Goal: Task Accomplishment & Management: Manage account settings

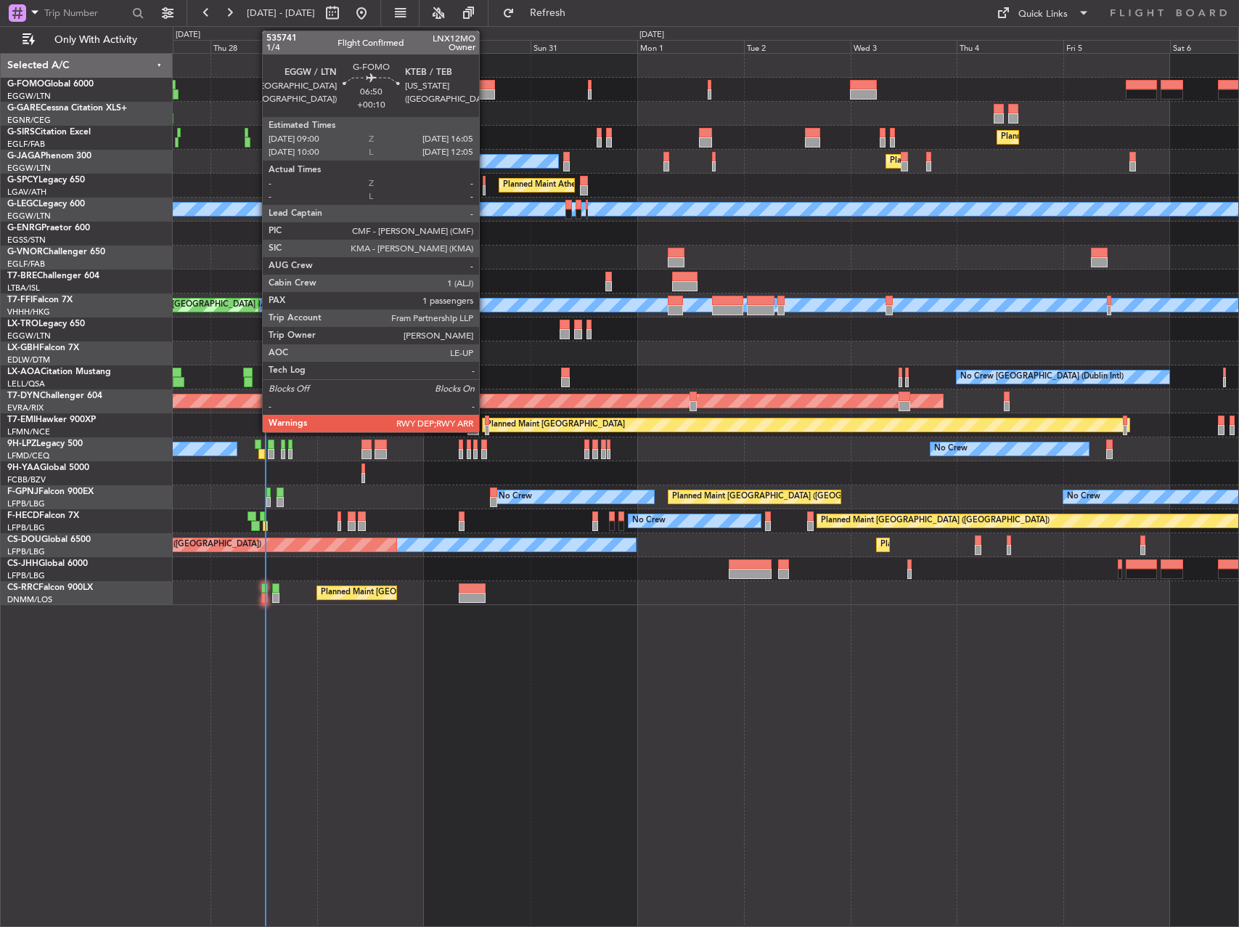
click at [486, 91] on div at bounding box center [479, 94] width 32 height 10
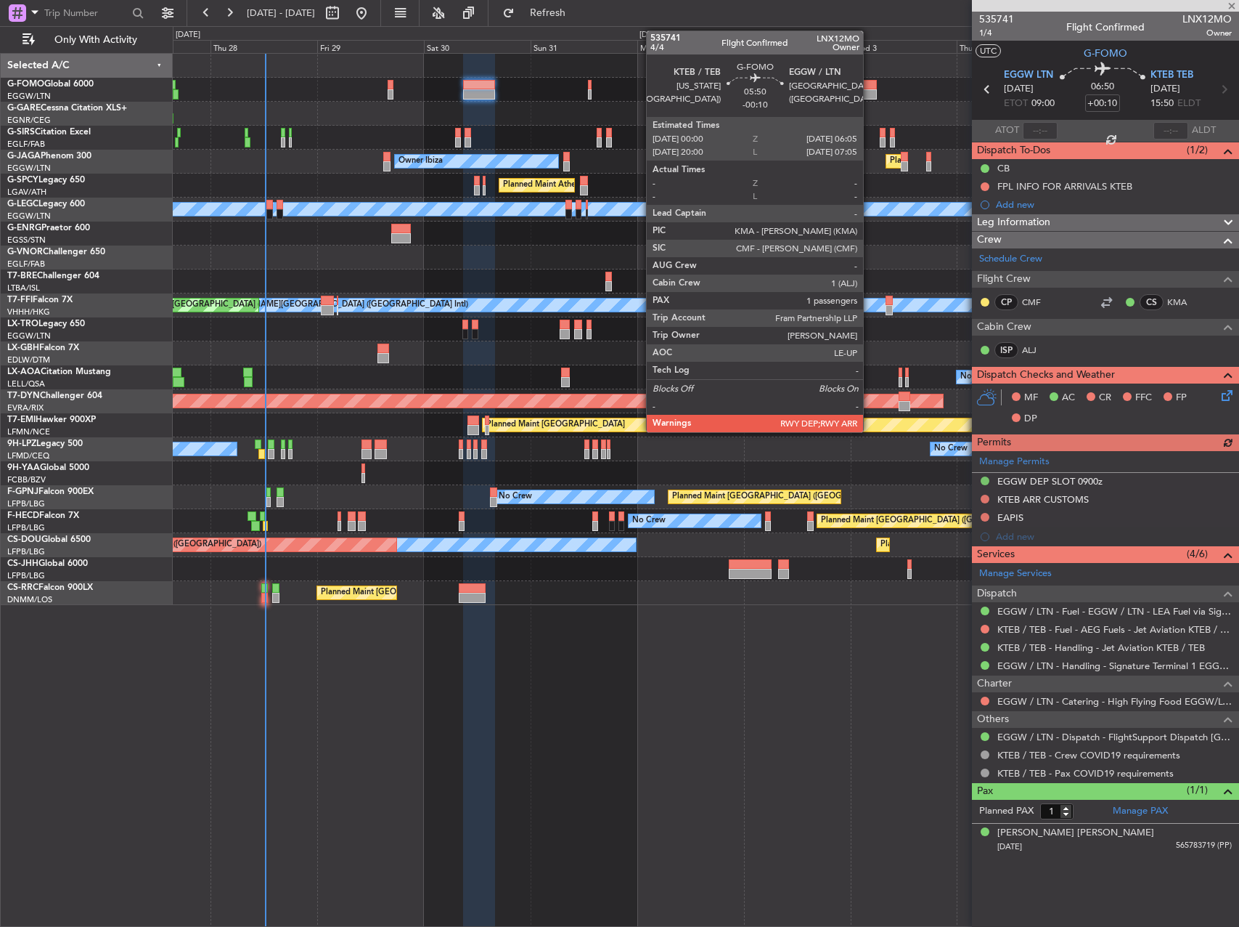
click at [870, 91] on div at bounding box center [864, 94] width 28 height 10
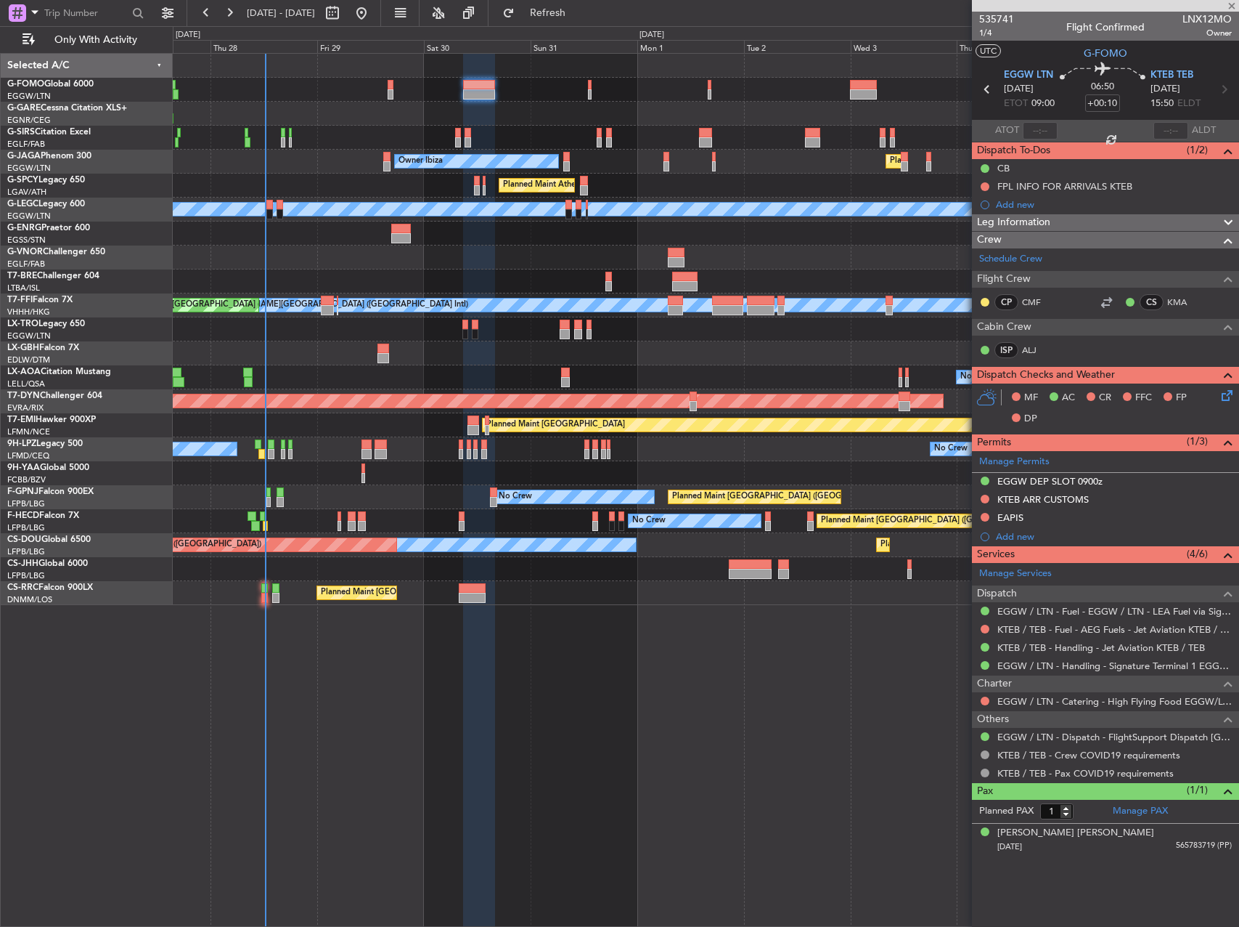
type input "-00:10"
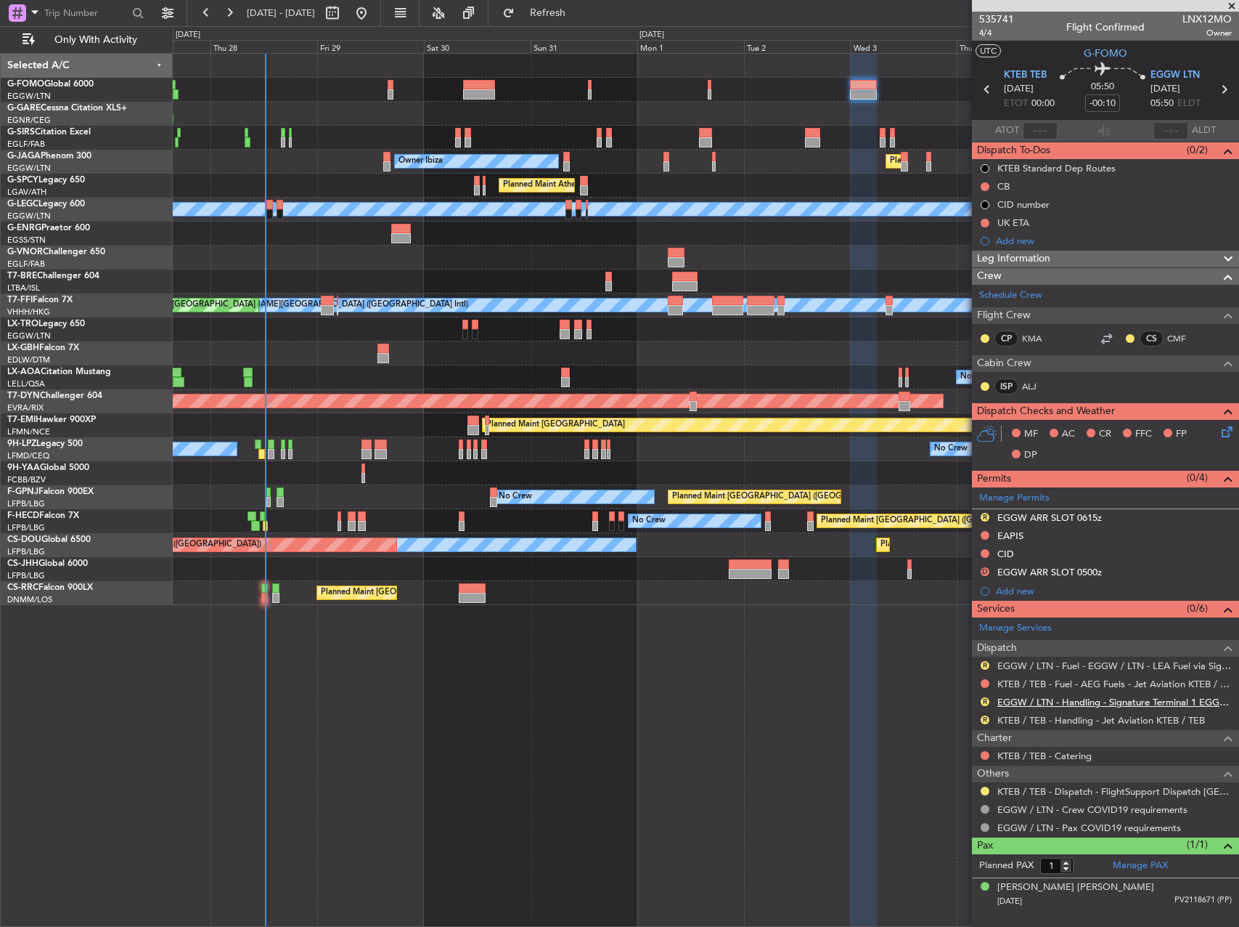
click at [1063, 704] on link "EGGW / LTN - Handling - Signature Terminal 1 EGGW / LTN" at bounding box center [1115, 702] width 235 height 12
click at [853, 263] on div at bounding box center [706, 257] width 1066 height 24
click at [910, 250] on div at bounding box center [706, 257] width 1066 height 24
click at [844, 147] on div "Planned Maint [GEOGRAPHIC_DATA] ([GEOGRAPHIC_DATA]) Unplanned Maint [GEOGRAPHIC…" at bounding box center [706, 138] width 1066 height 24
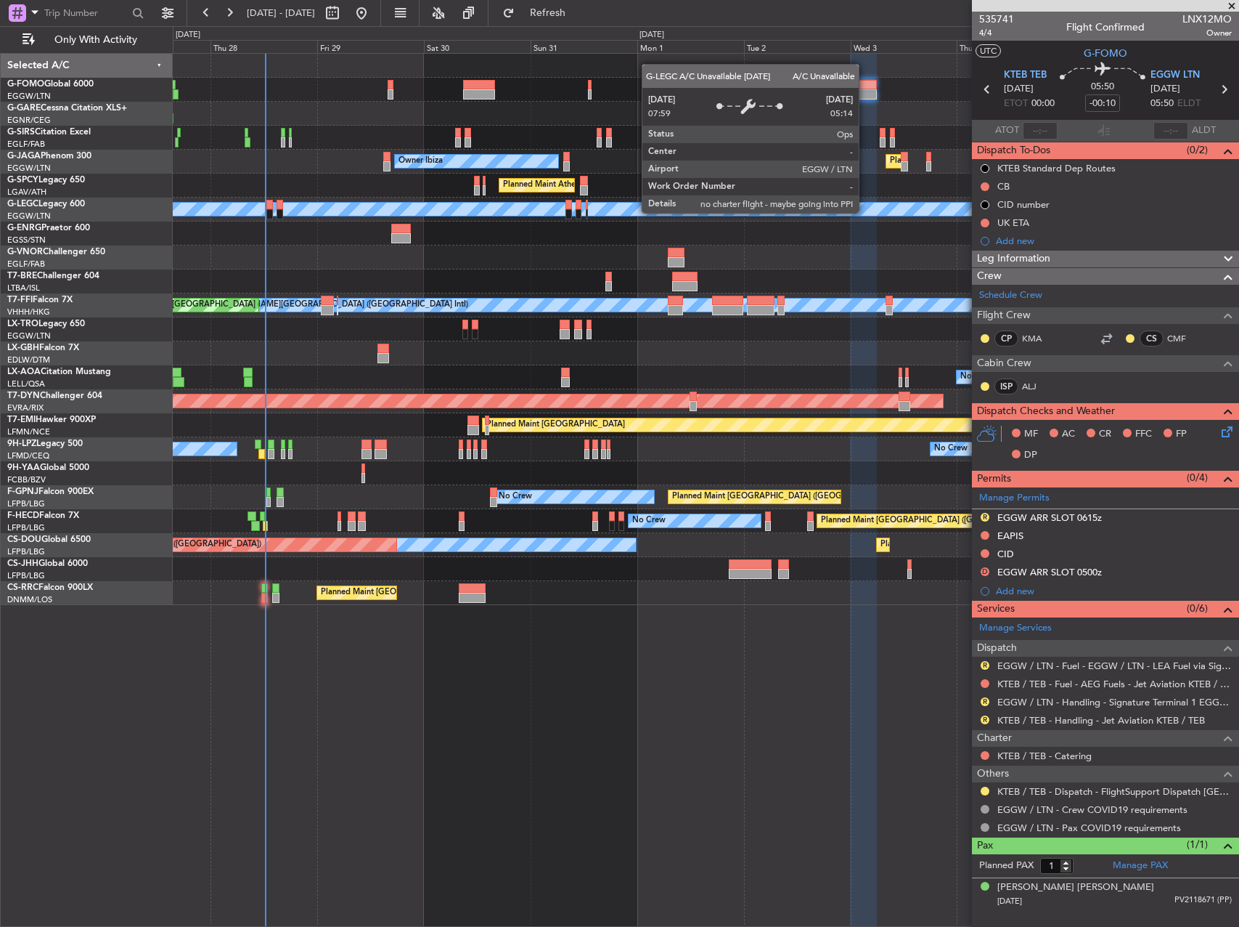
click at [866, 212] on div "A/C Unavailable [GEOGRAPHIC_DATA] ([GEOGRAPHIC_DATA])" at bounding box center [955, 209] width 2698 height 13
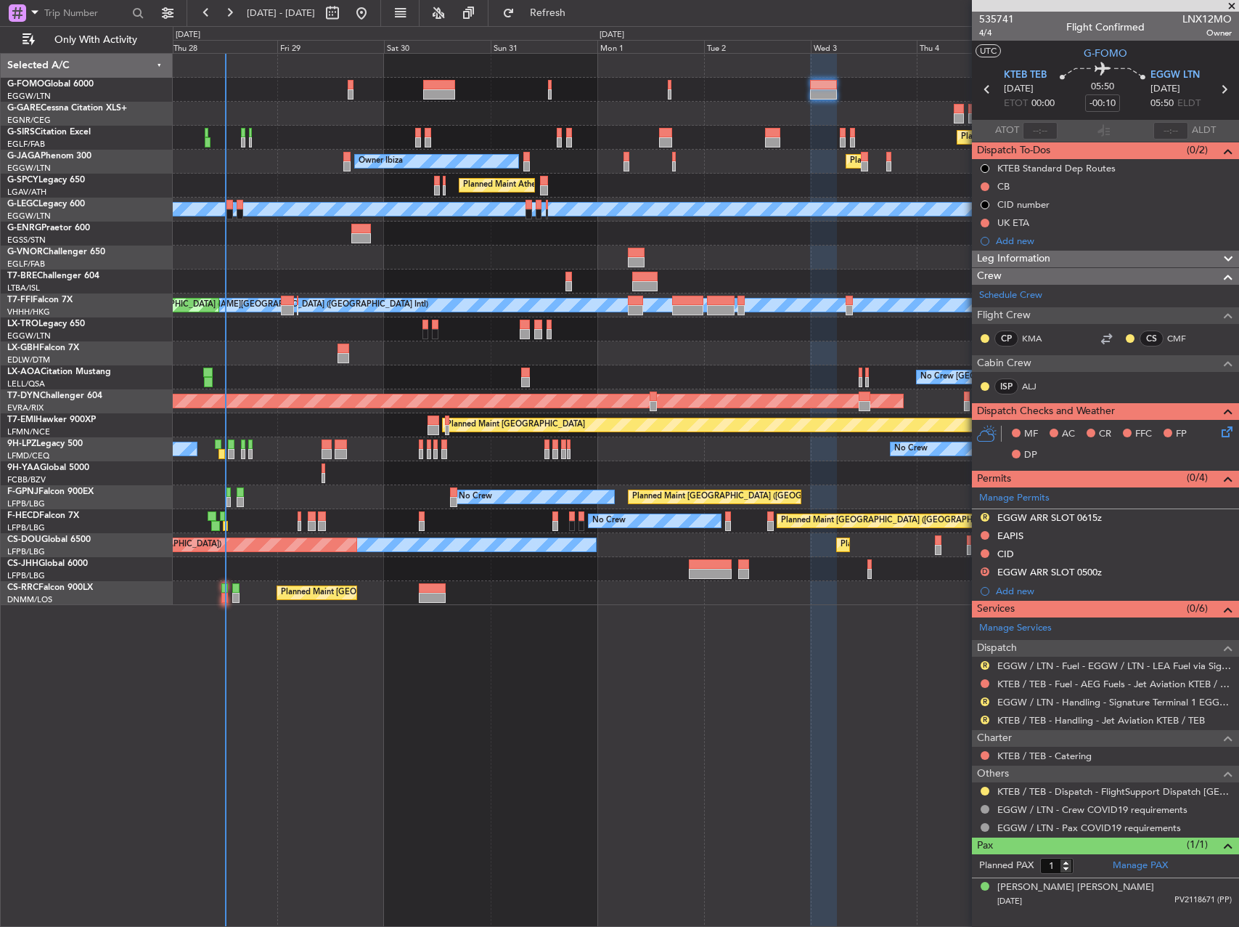
click at [825, 187] on div "Planned Maint Athens ([PERSON_NAME] Intl)" at bounding box center [706, 186] width 1066 height 24
click at [806, 266] on div at bounding box center [706, 257] width 1066 height 24
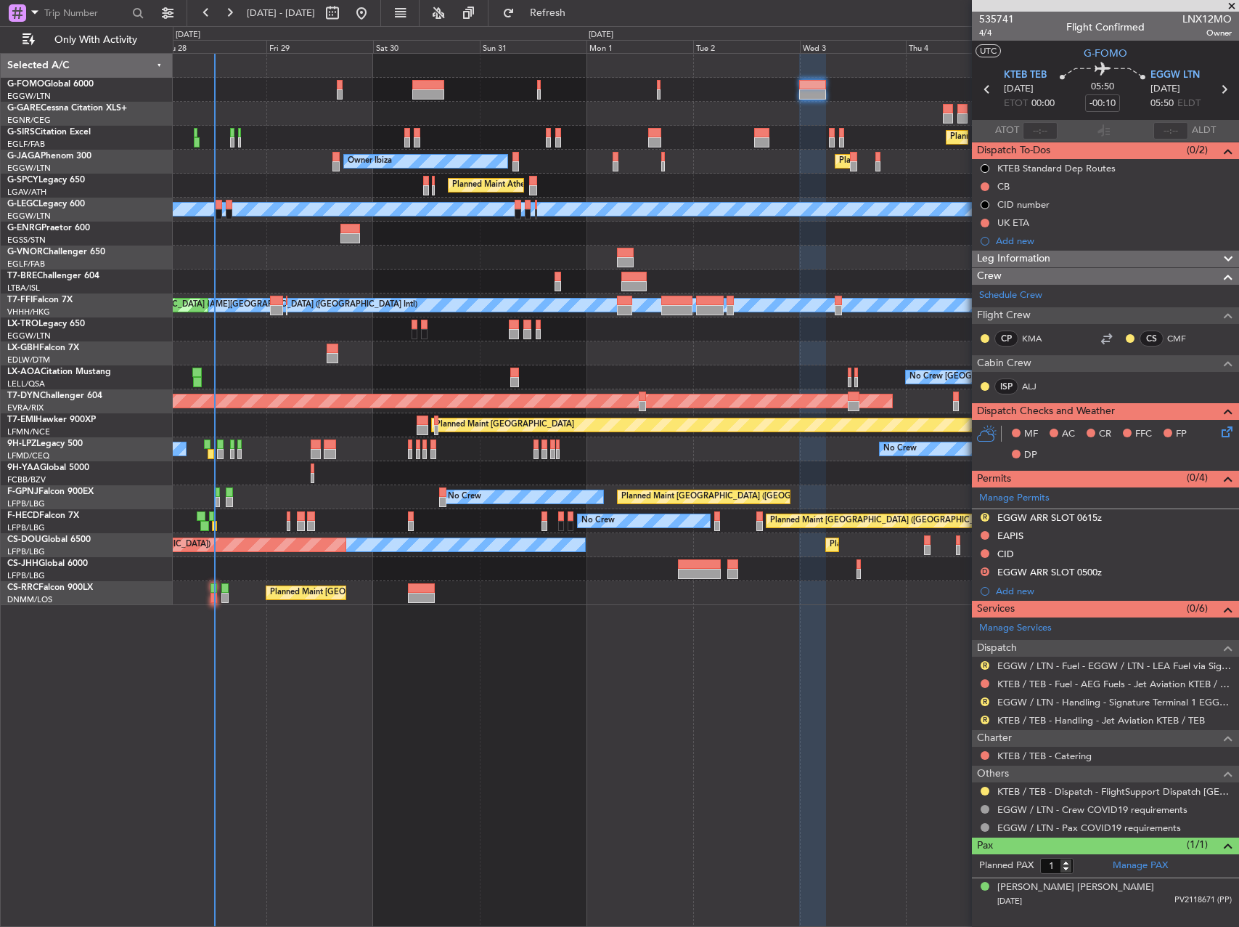
click at [880, 94] on div at bounding box center [706, 90] width 1066 height 24
click at [1080, 251] on div "Leg Information" at bounding box center [1105, 259] width 267 height 17
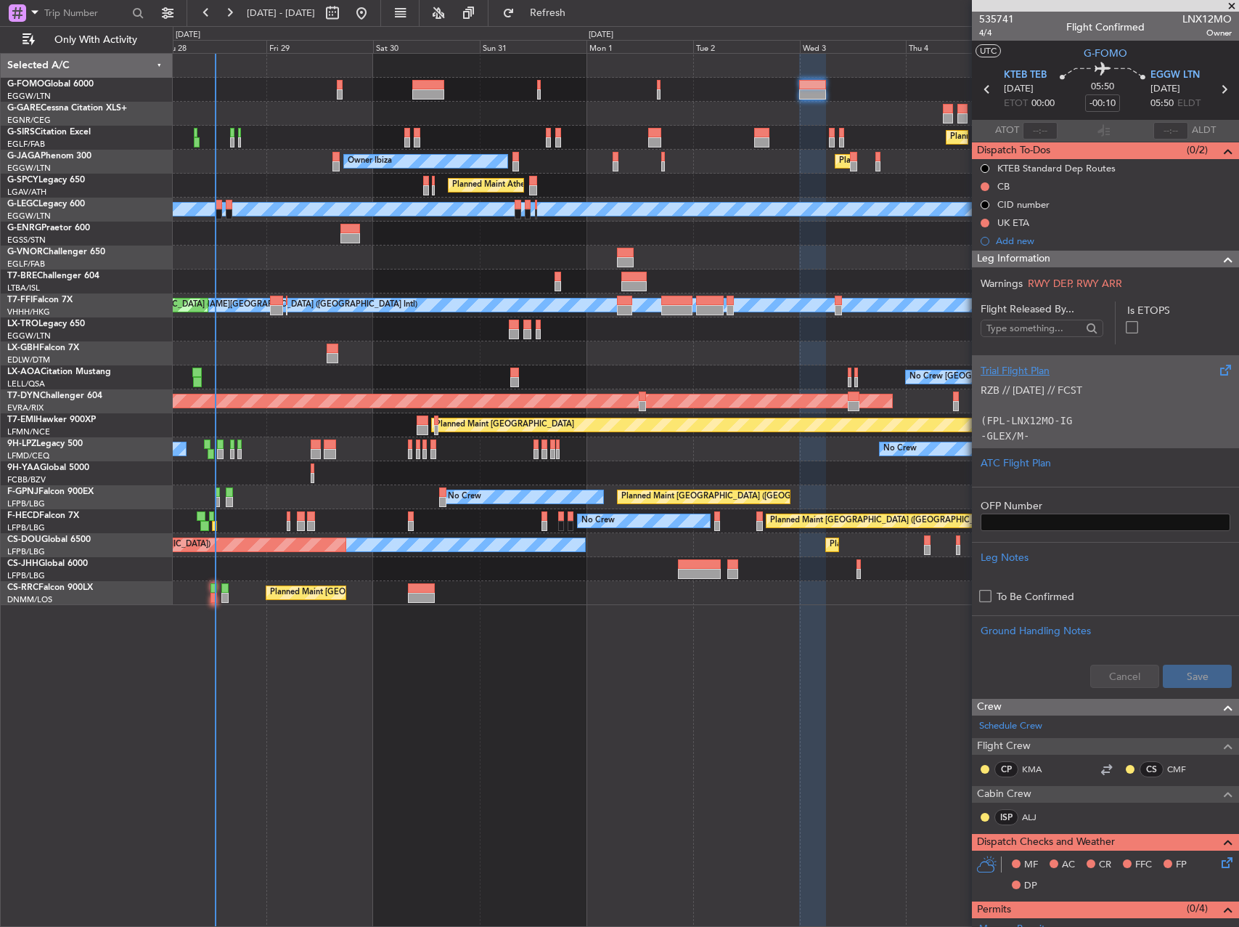
click at [1113, 410] on p at bounding box center [1106, 405] width 250 height 15
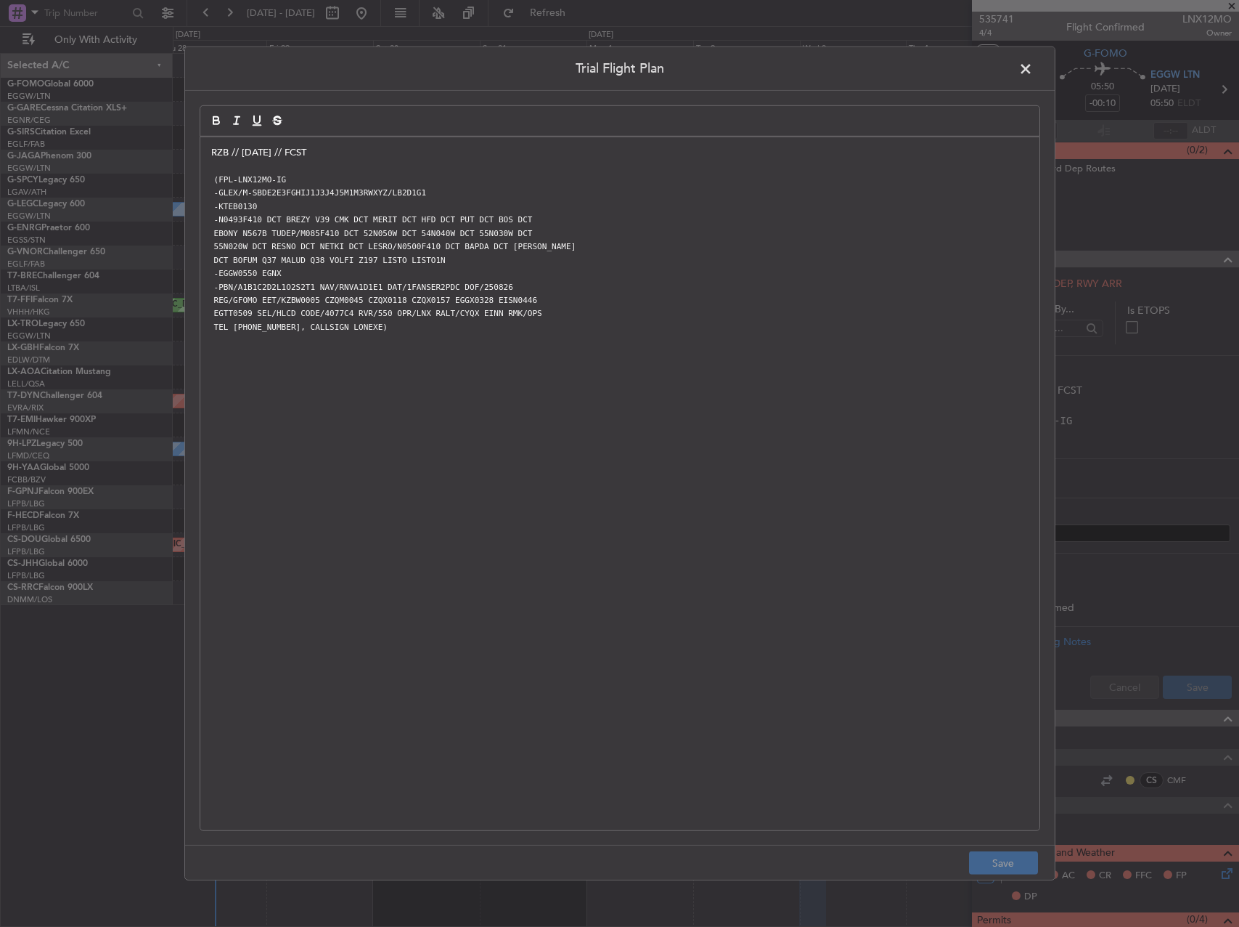
click at [1033, 70] on span at bounding box center [1033, 72] width 0 height 29
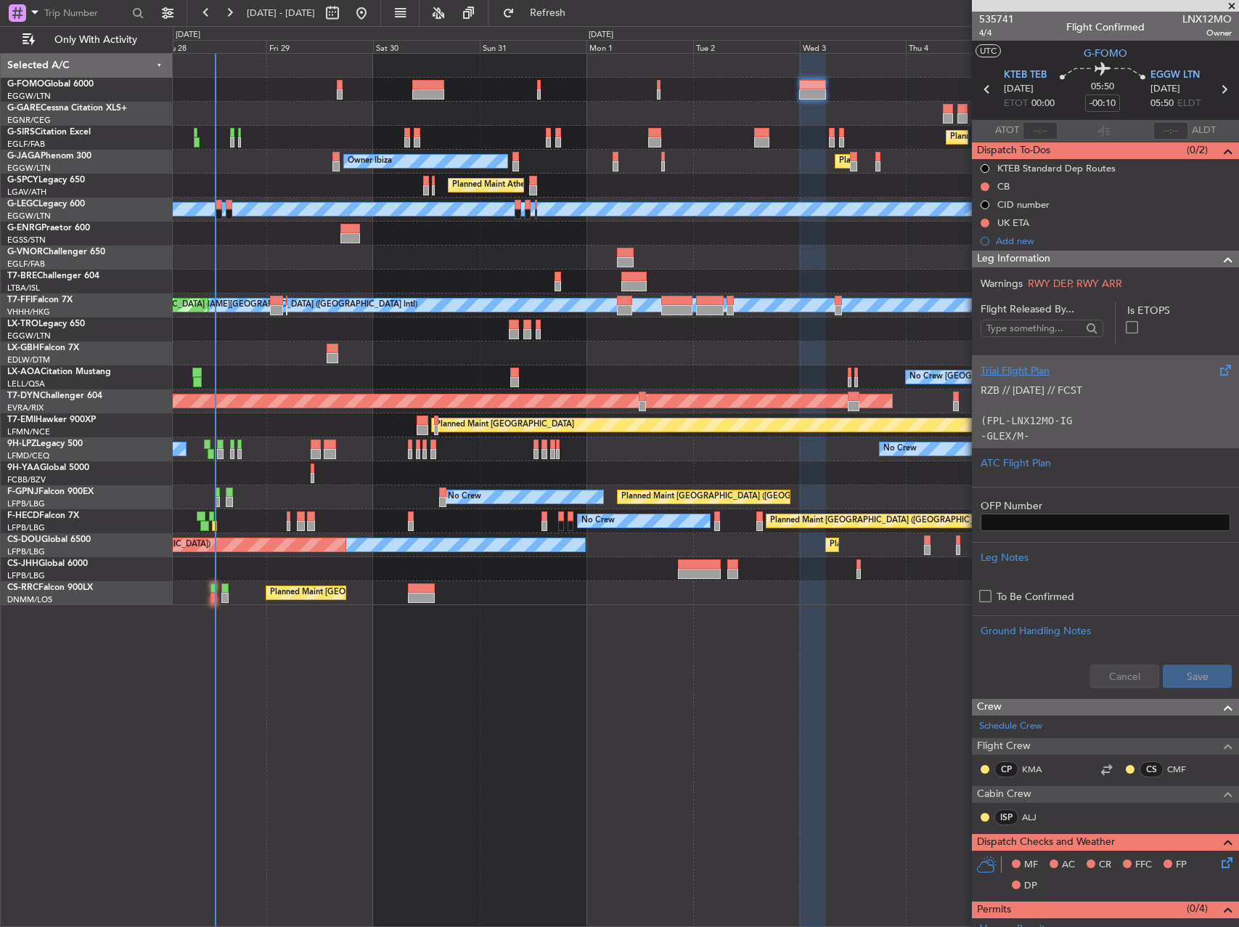
click at [1017, 393] on p "RZB // [DATE] // FCST" at bounding box center [1106, 390] width 250 height 15
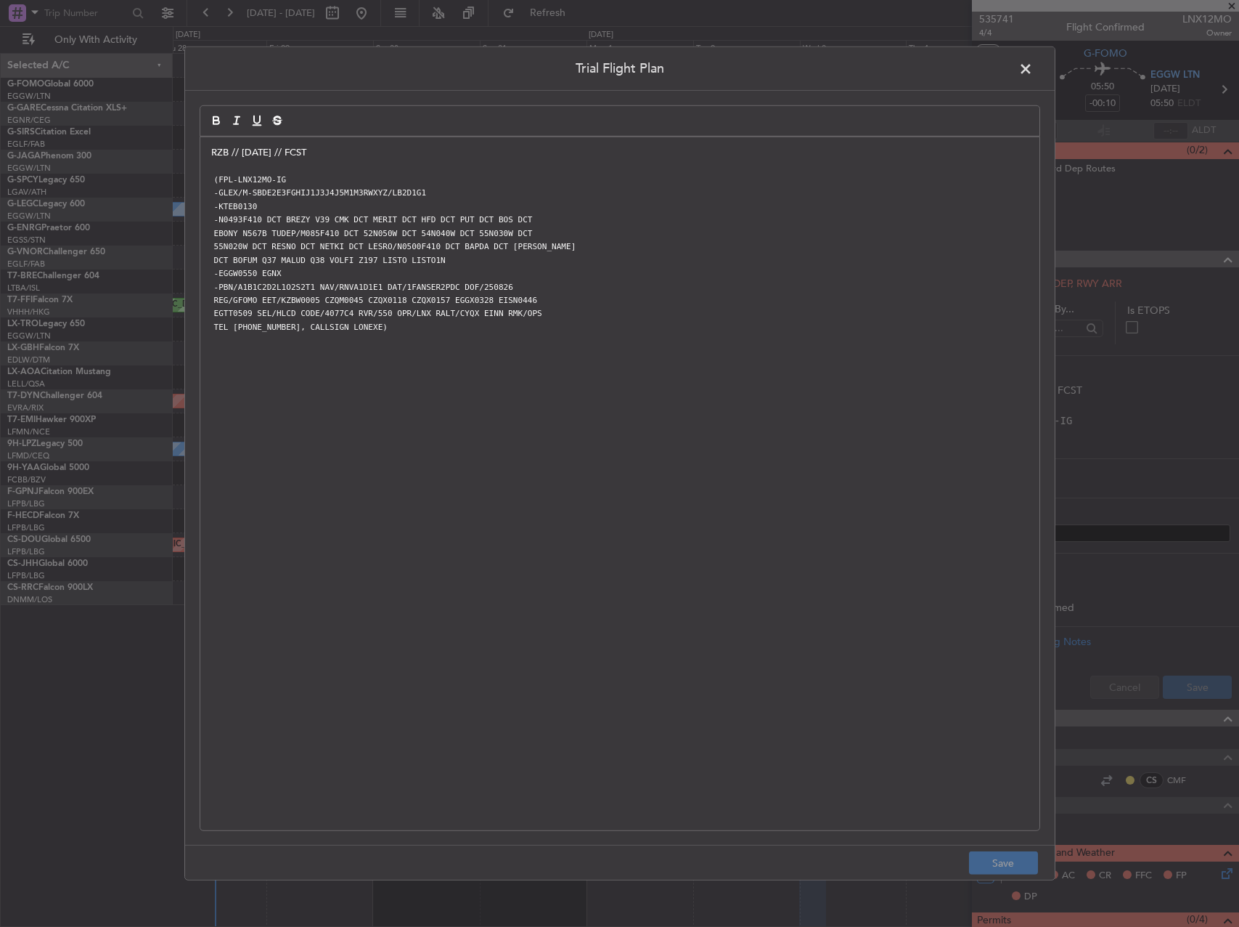
click at [212, 148] on p "RZB // [DATE] // FCST" at bounding box center [620, 152] width 818 height 13
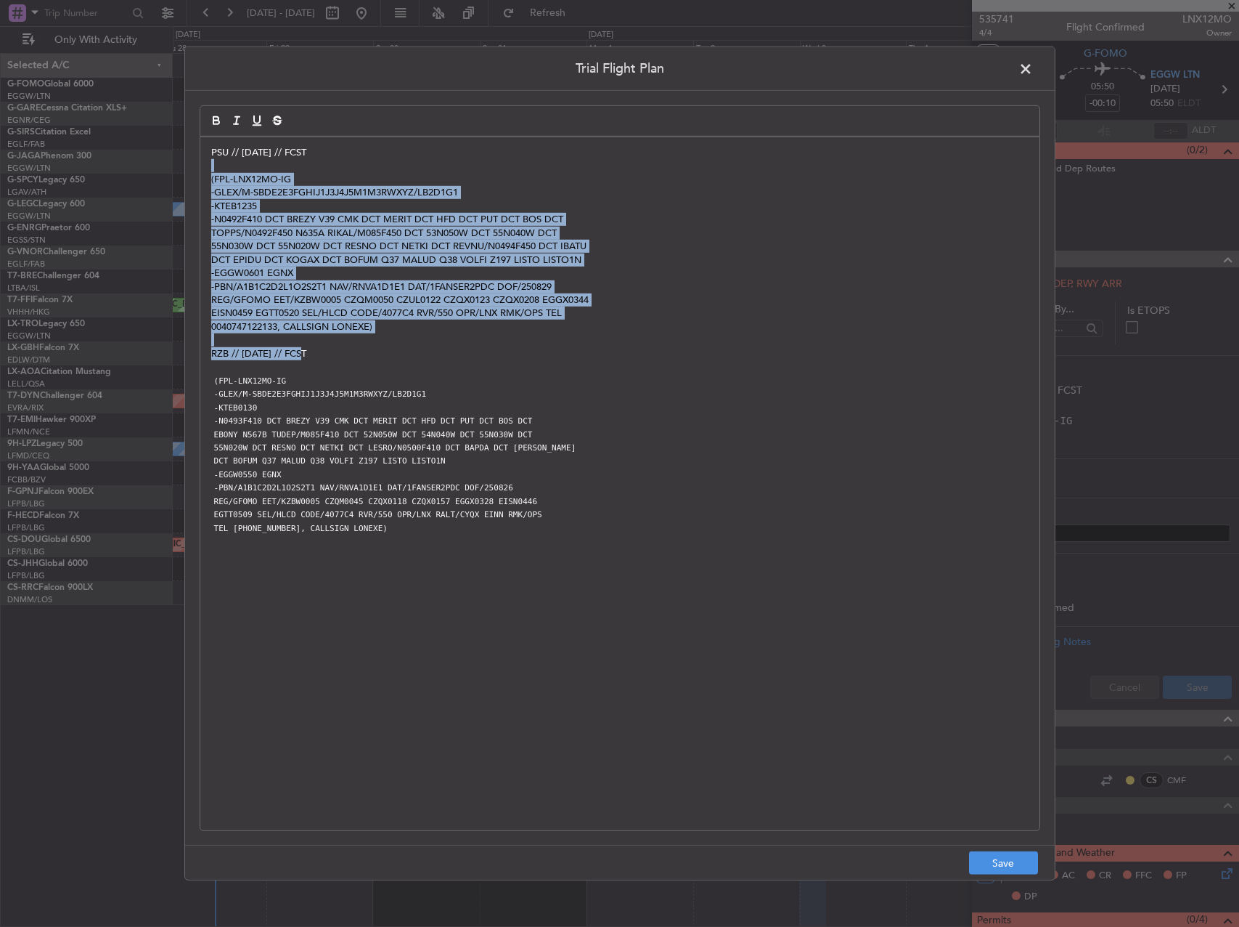
drag, startPoint x: 380, startPoint y: 313, endPoint x: 431, endPoint y: 360, distance: 69.4
click at [428, 359] on div "PSU // [DATE] // FCST (FPL-LNX12MO-IG -GLEX/M-SBDE2E3FGHIJ1J3J4J5M1M3RWXYZ/LB2D…" at bounding box center [619, 483] width 839 height 693
click at [1009, 861] on button "Save" at bounding box center [1003, 862] width 69 height 23
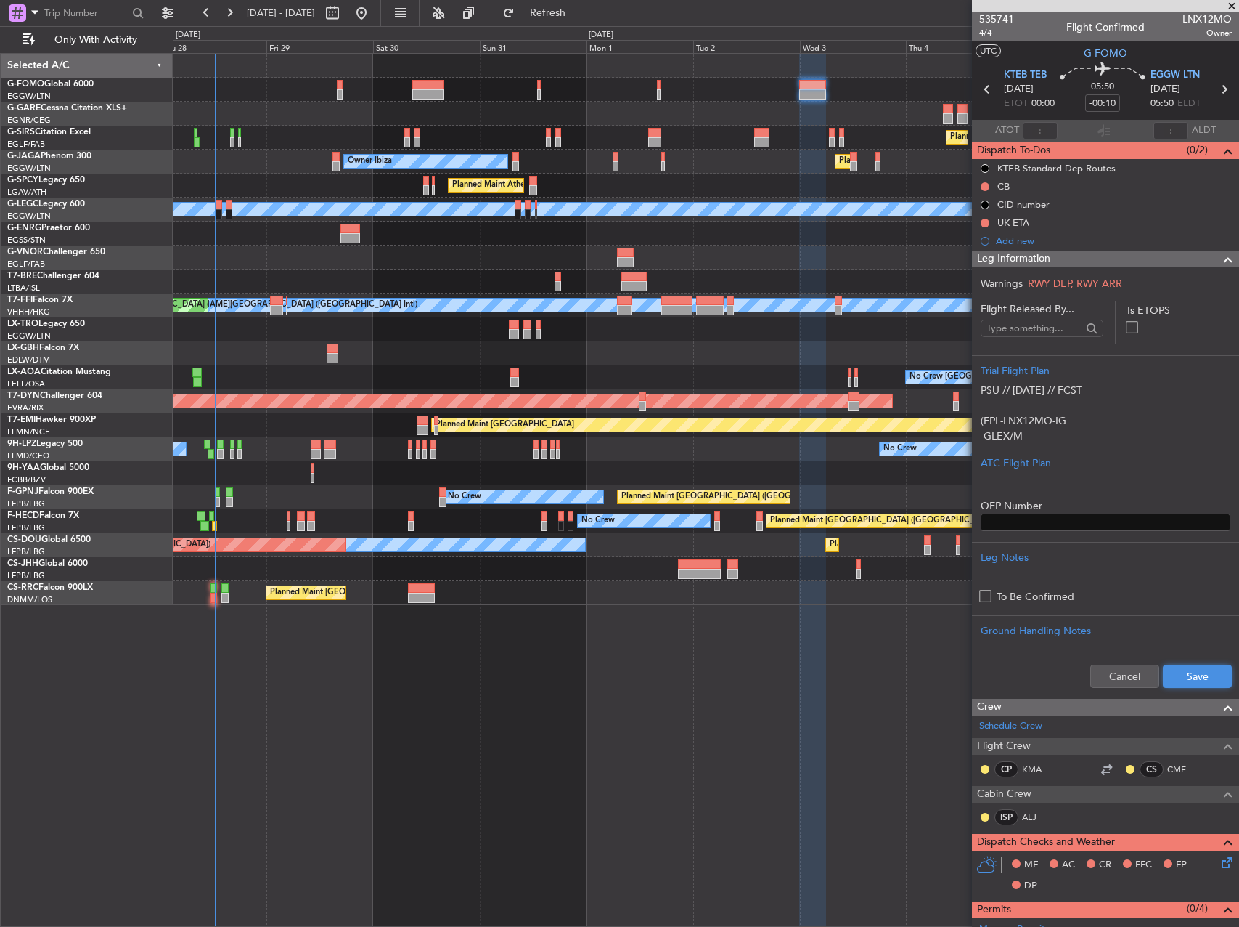
drag, startPoint x: 1179, startPoint y: 677, endPoint x: 1186, endPoint y: 685, distance: 10.9
click at [1180, 677] on button "Save" at bounding box center [1197, 675] width 69 height 23
click at [1099, 102] on input "-00:10" at bounding box center [1103, 102] width 35 height 17
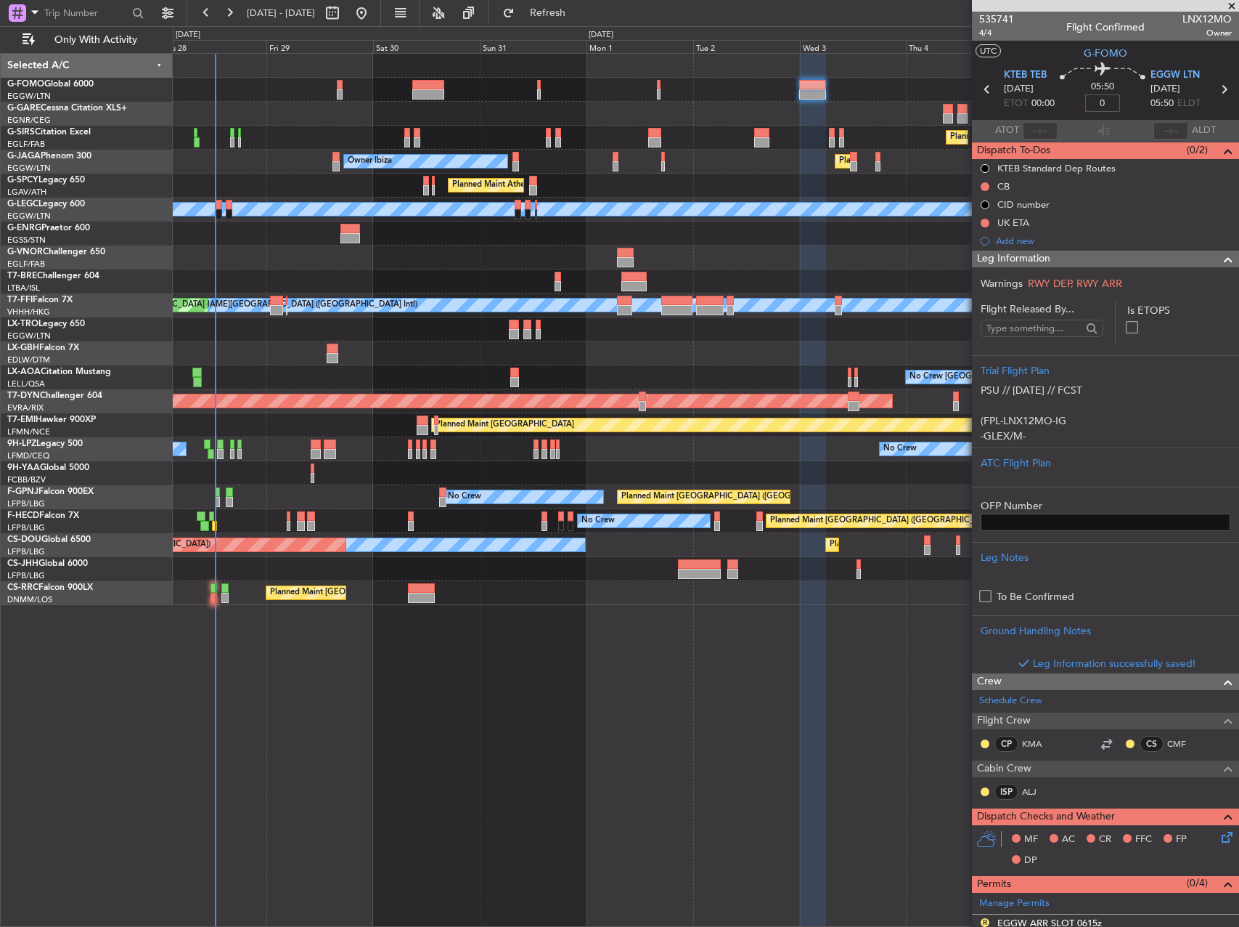
click at [799, 178] on div "Planned Maint Athens ([PERSON_NAME] Intl)" at bounding box center [706, 186] width 1066 height 24
type input "+00:00"
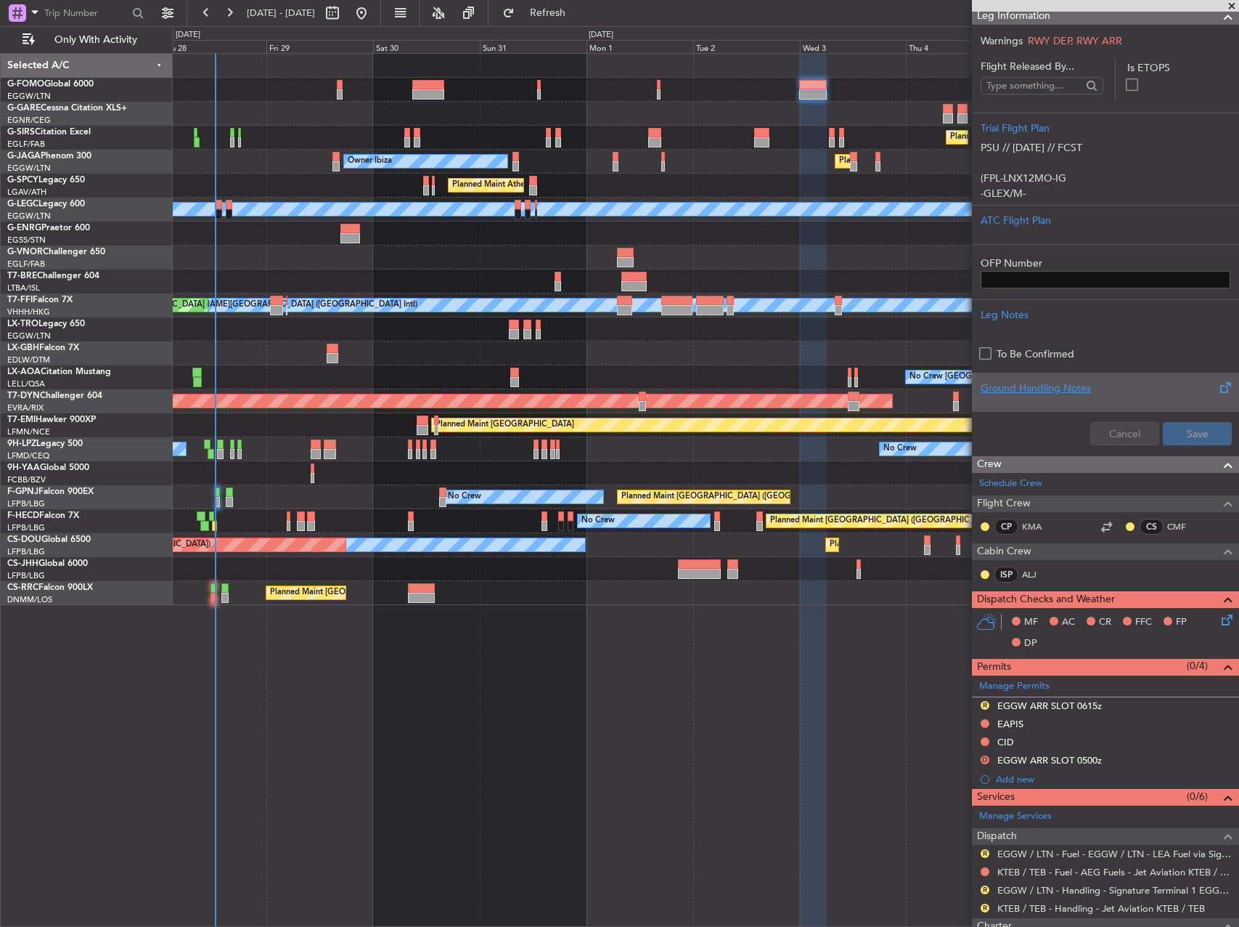
scroll to position [290, 0]
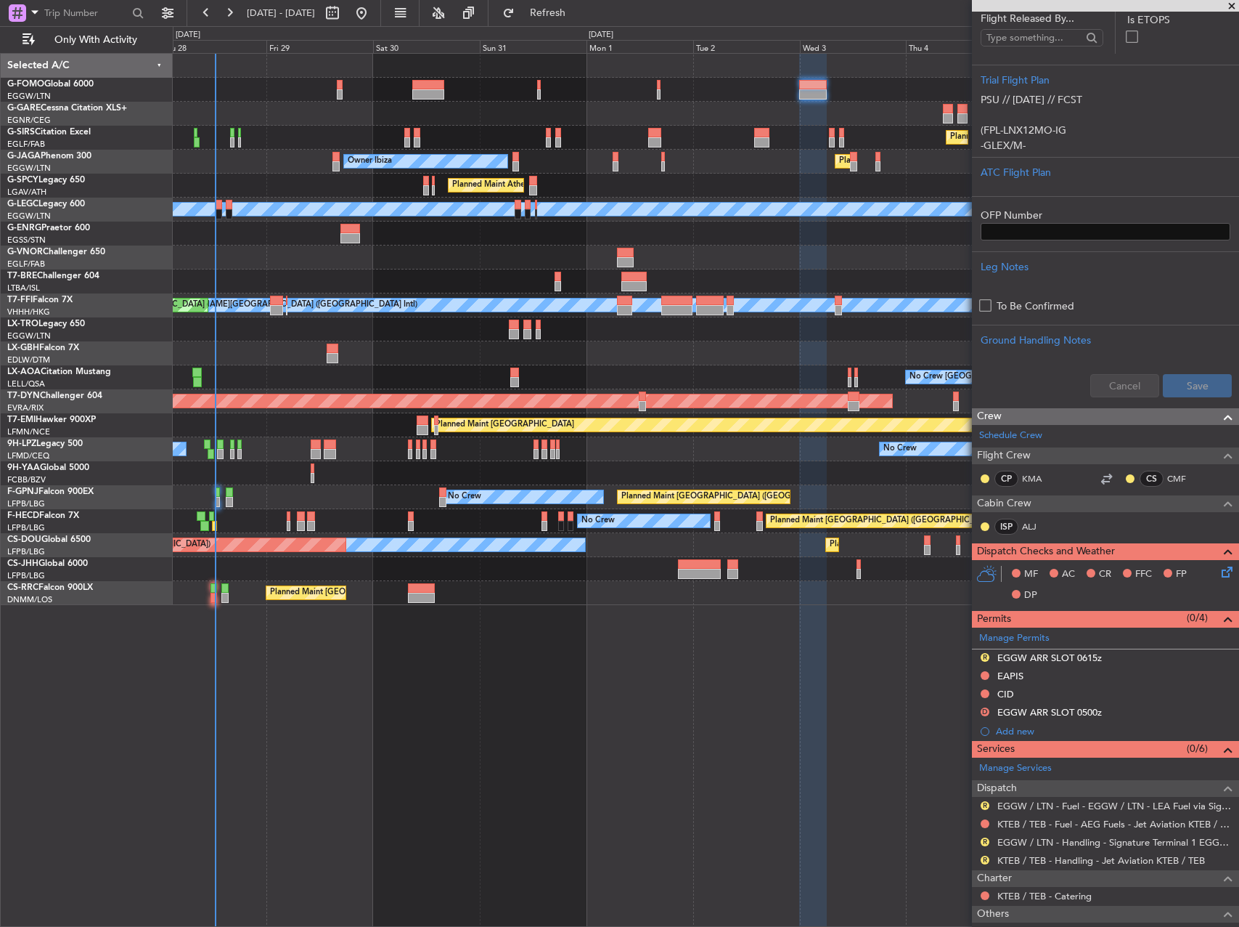
click at [754, 224] on div at bounding box center [706, 233] width 1066 height 24
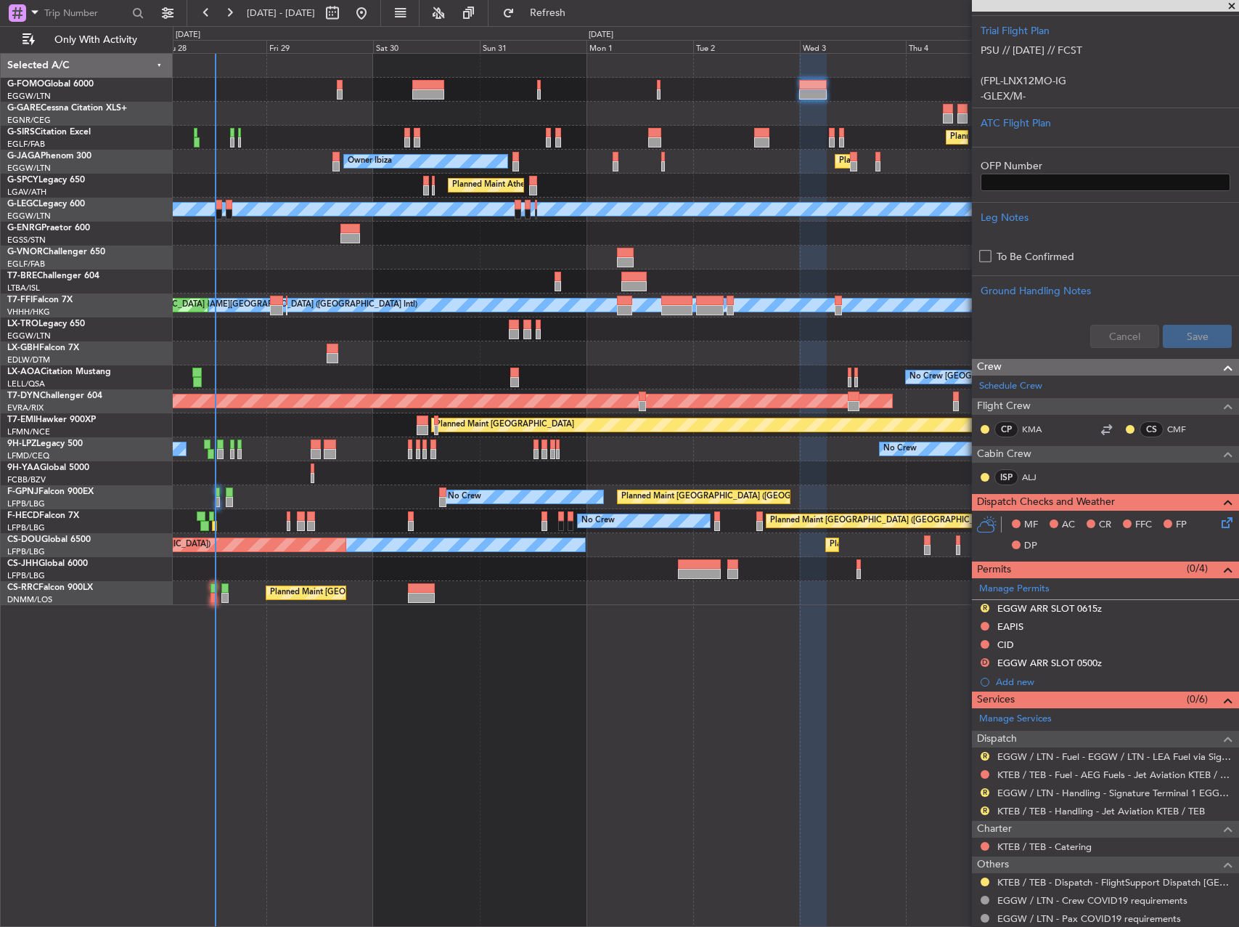
scroll to position [363, 0]
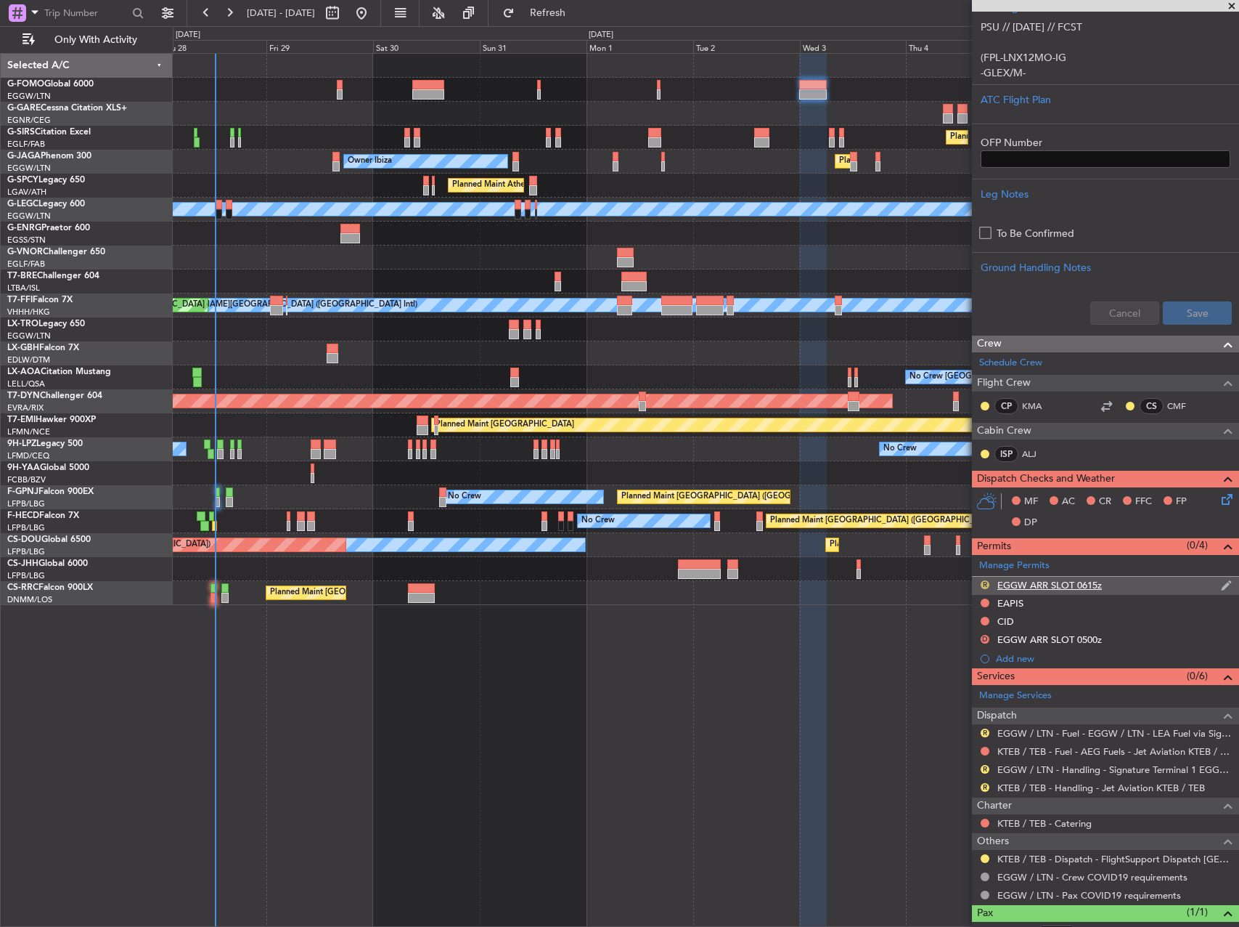
click at [985, 583] on button "R" at bounding box center [985, 584] width 9 height 9
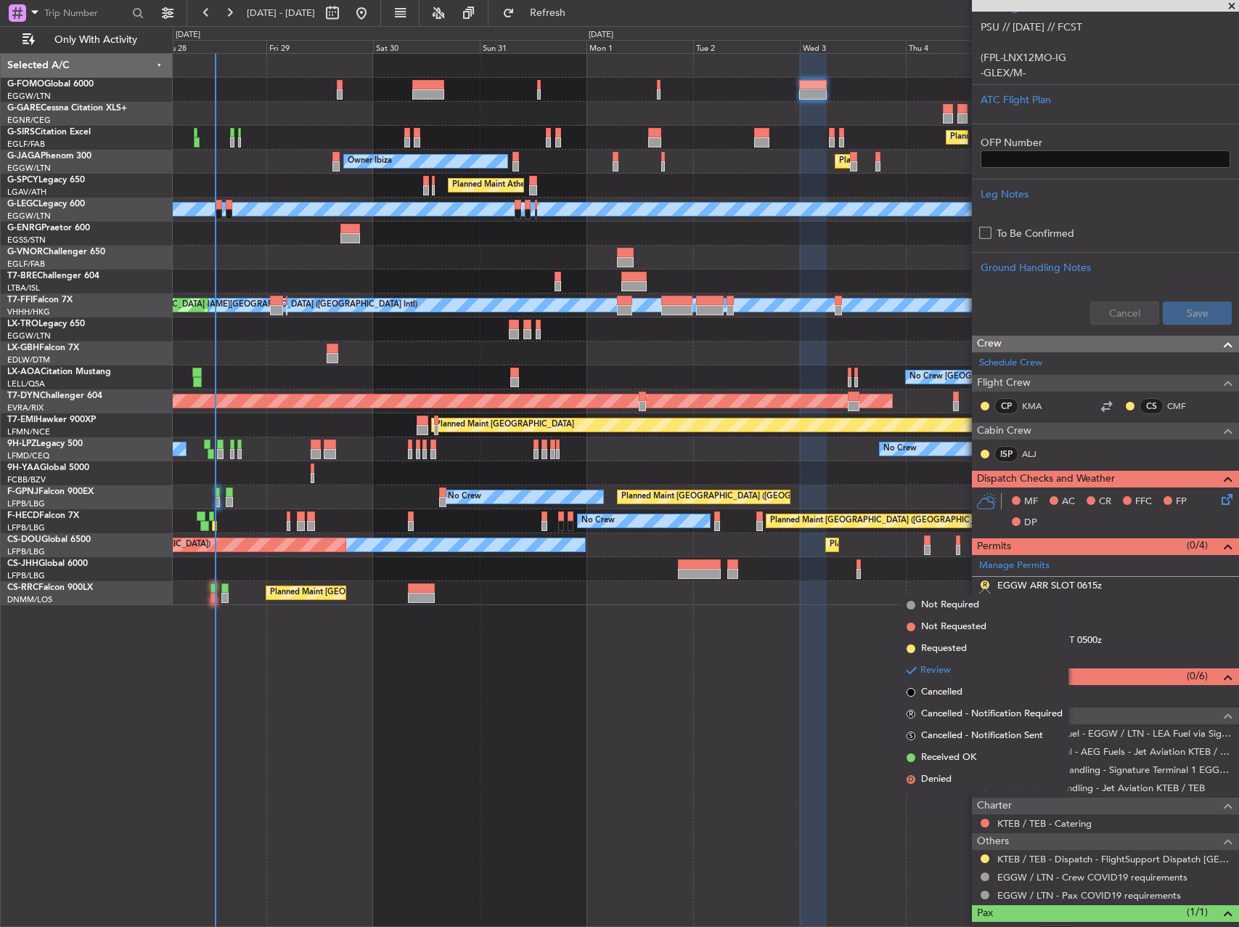
click at [945, 751] on span "Received OK" at bounding box center [948, 757] width 55 height 15
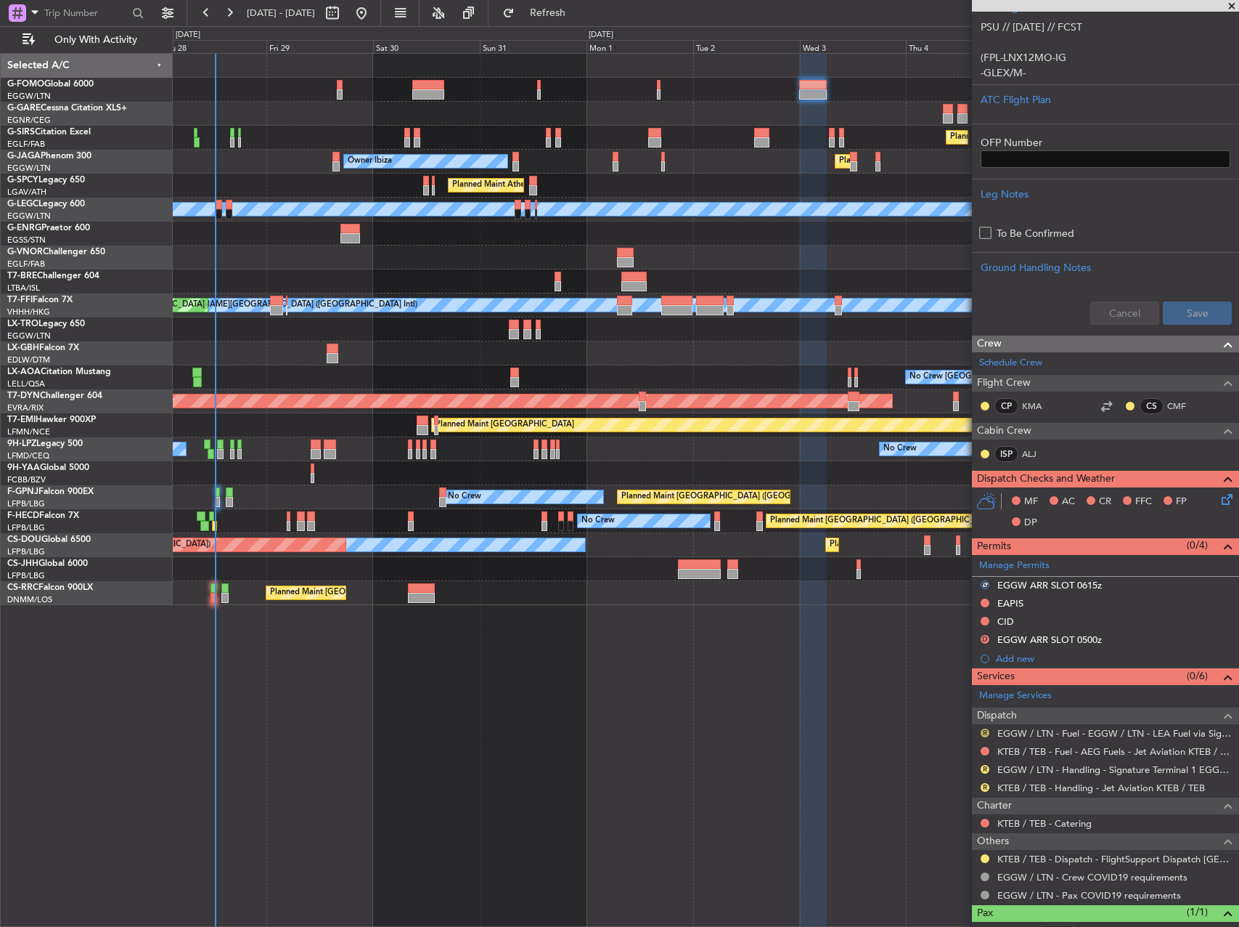
click at [983, 730] on button "R" at bounding box center [985, 732] width 9 height 9
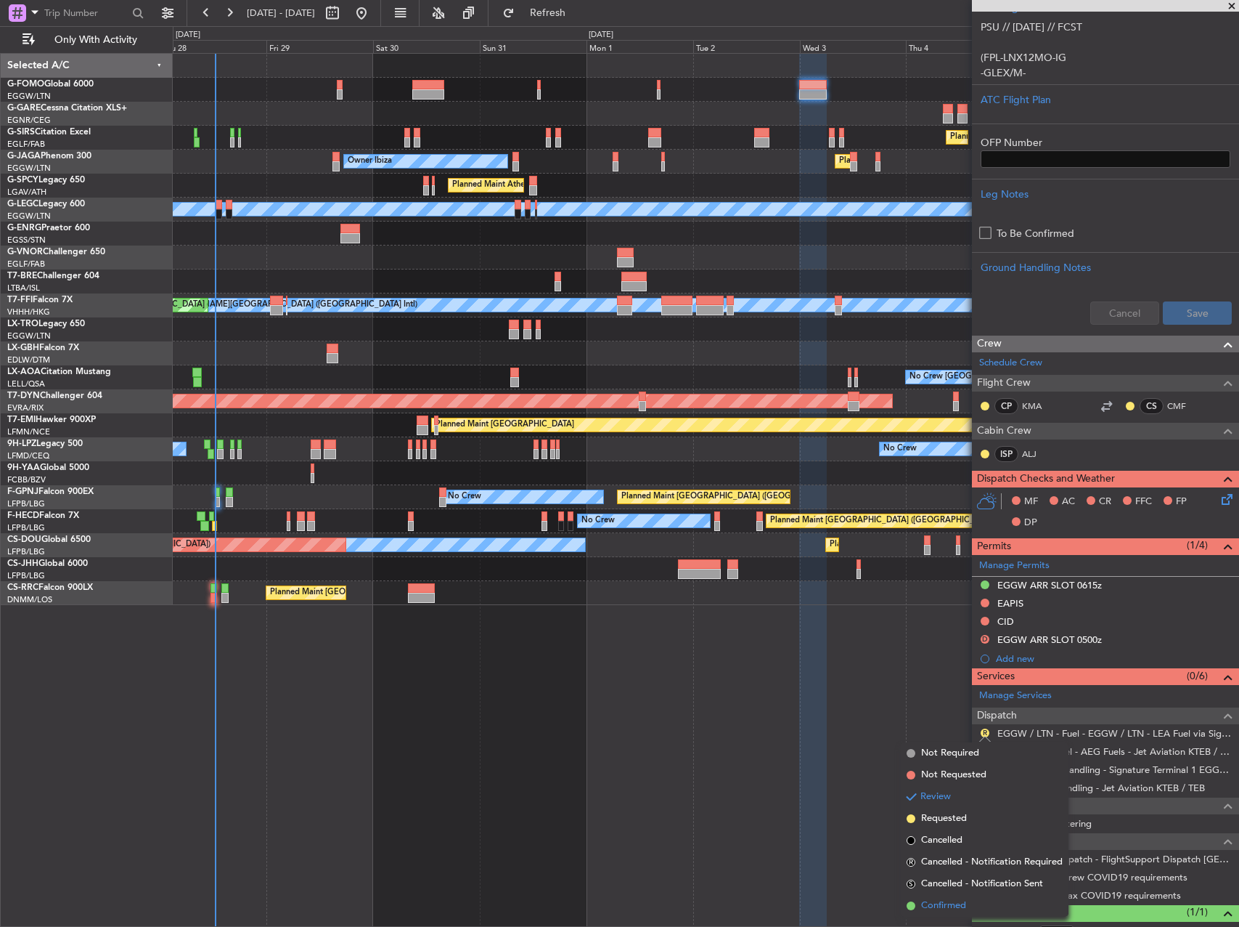
click at [958, 904] on span "Confirmed" at bounding box center [943, 905] width 45 height 15
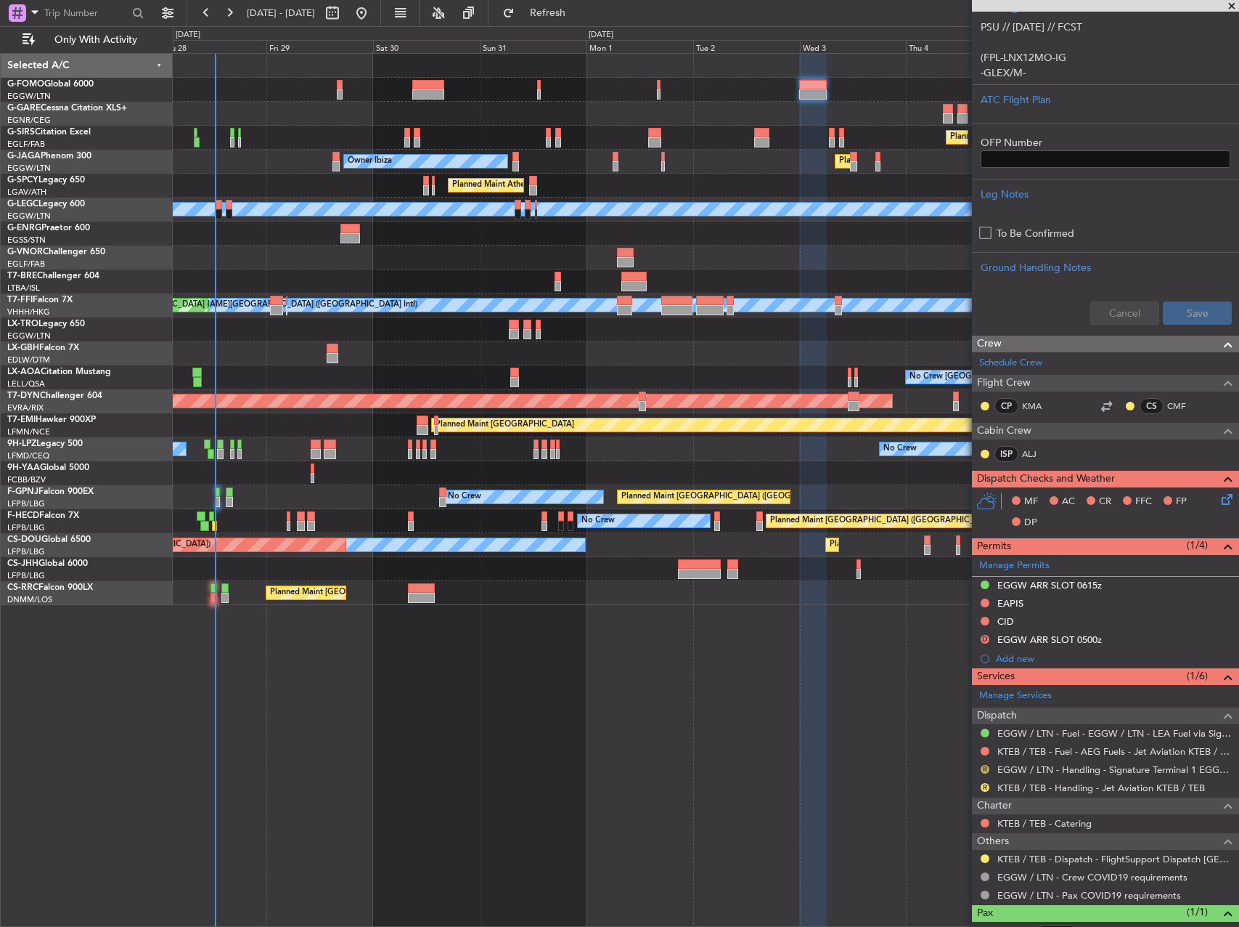
click at [983, 768] on button "R" at bounding box center [985, 769] width 9 height 9
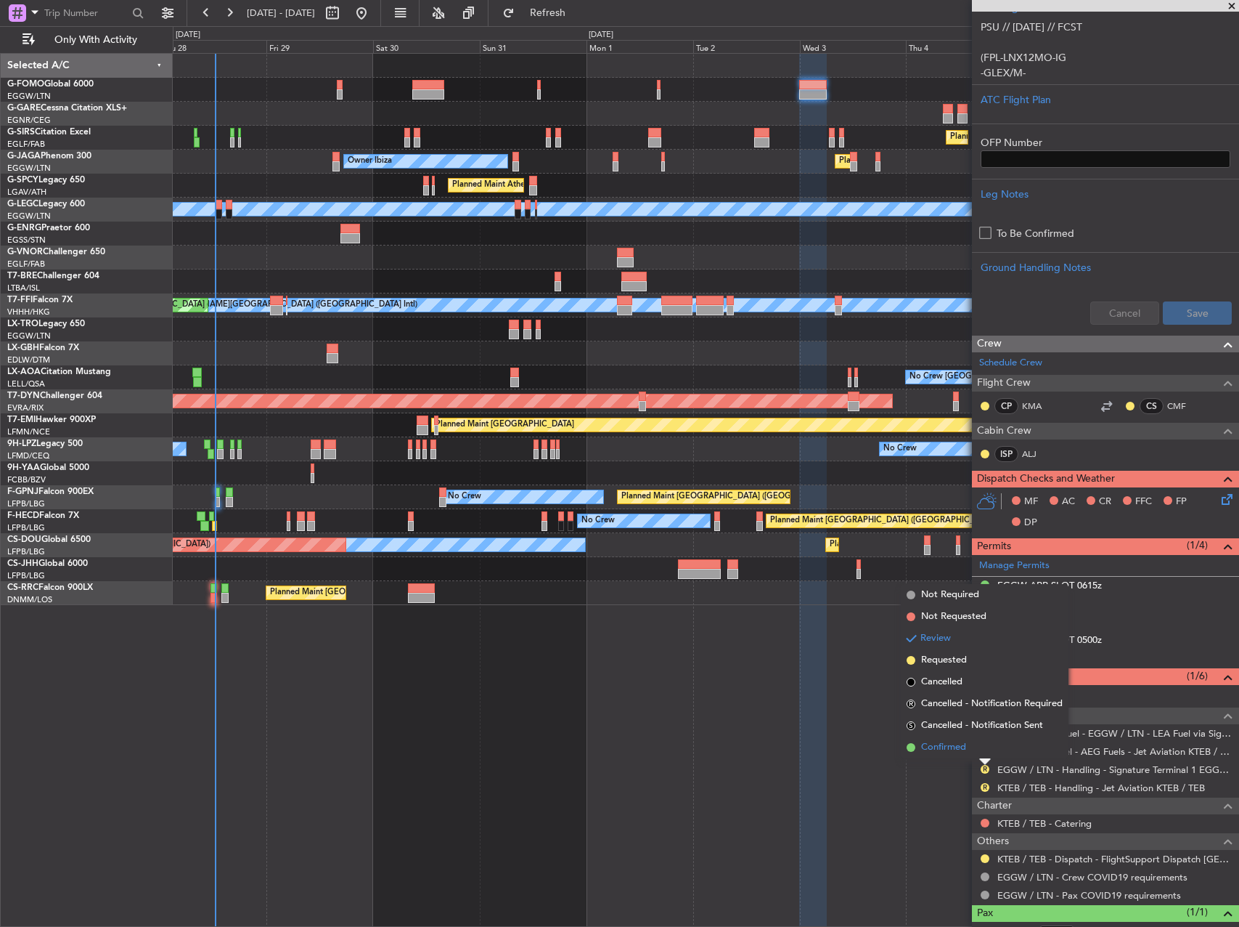
click at [945, 745] on span "Confirmed" at bounding box center [943, 747] width 45 height 15
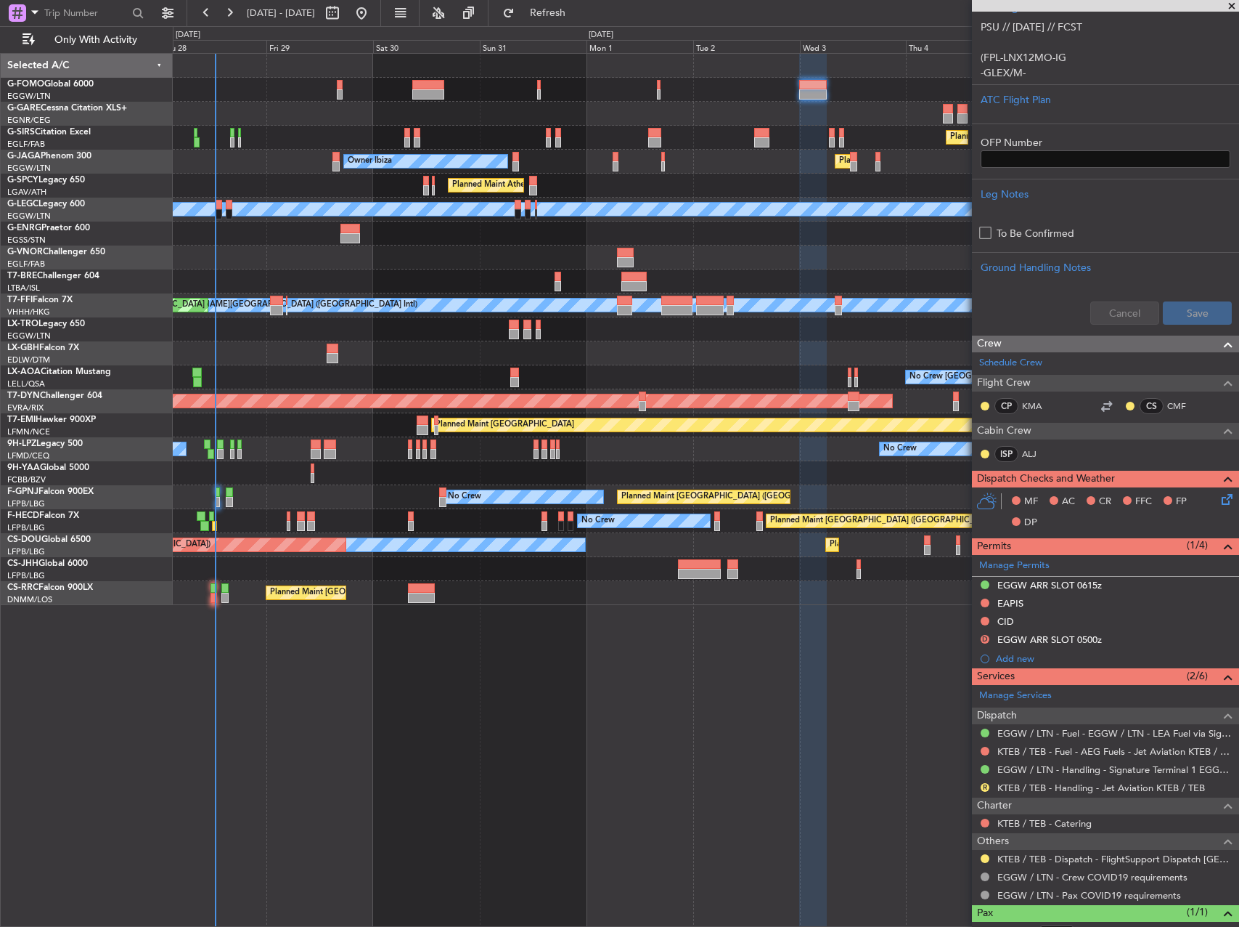
click at [1219, 491] on icon at bounding box center [1225, 497] width 12 height 12
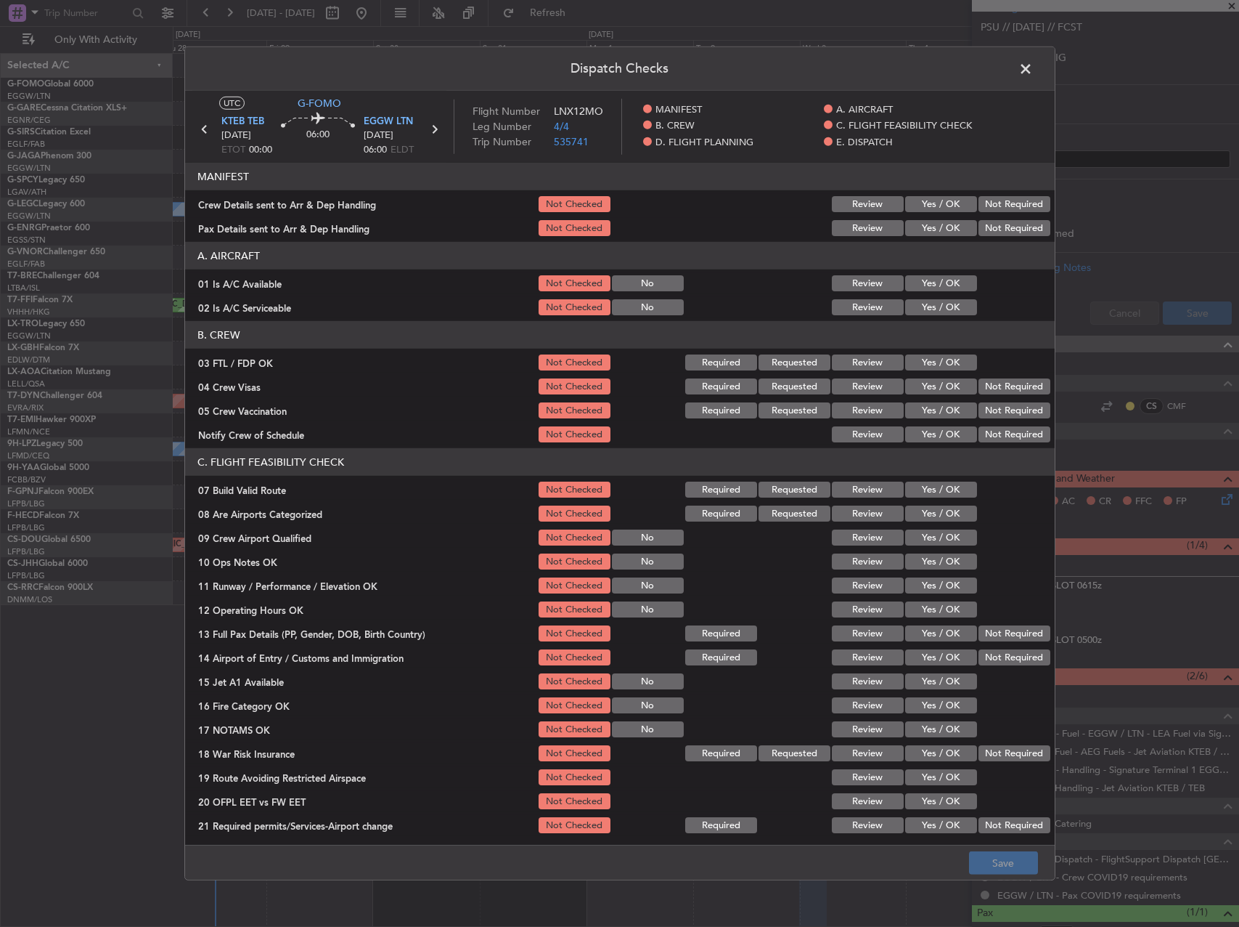
click at [1033, 70] on span at bounding box center [1033, 72] width 0 height 29
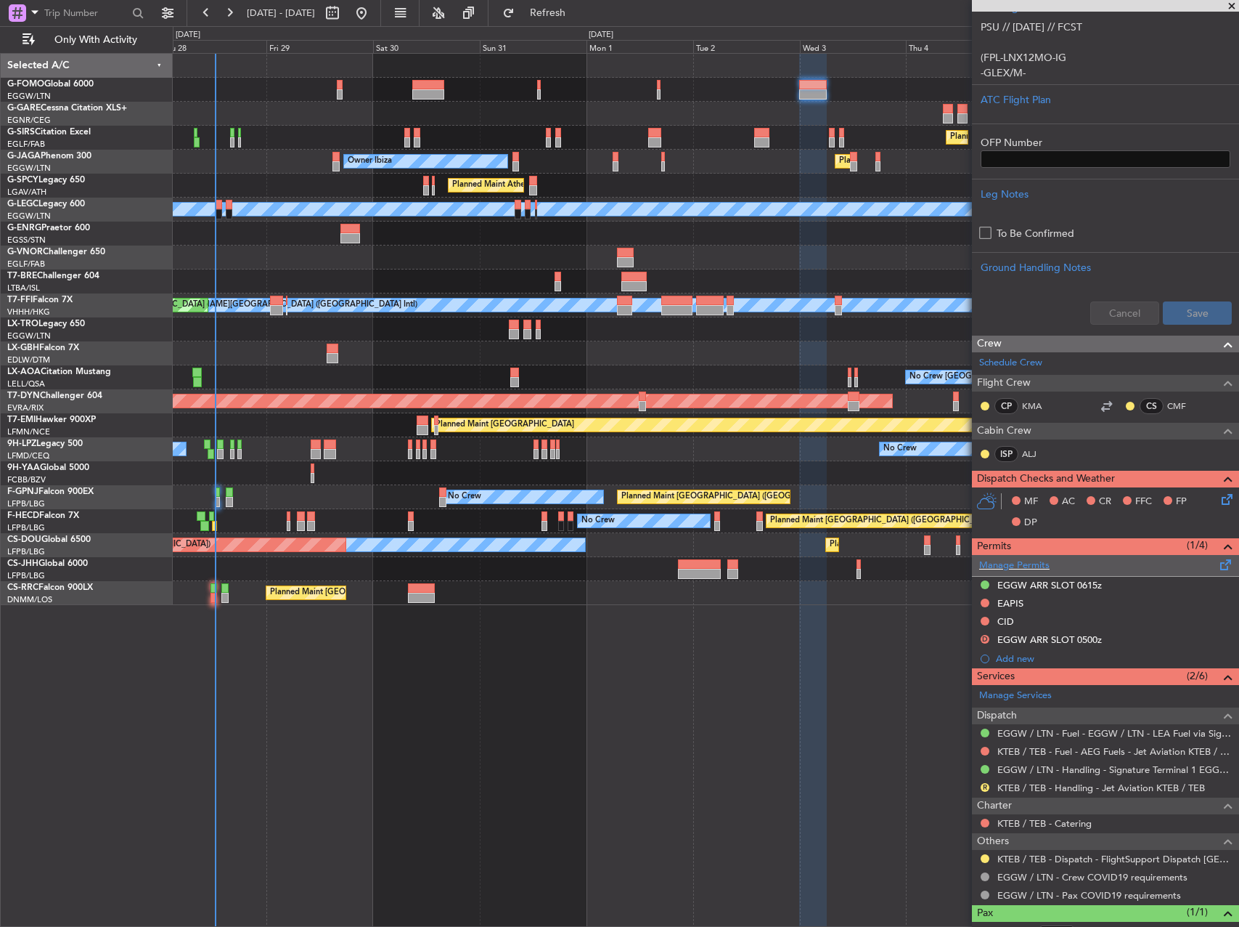
click at [1218, 566] on span at bounding box center [1226, 561] width 17 height 11
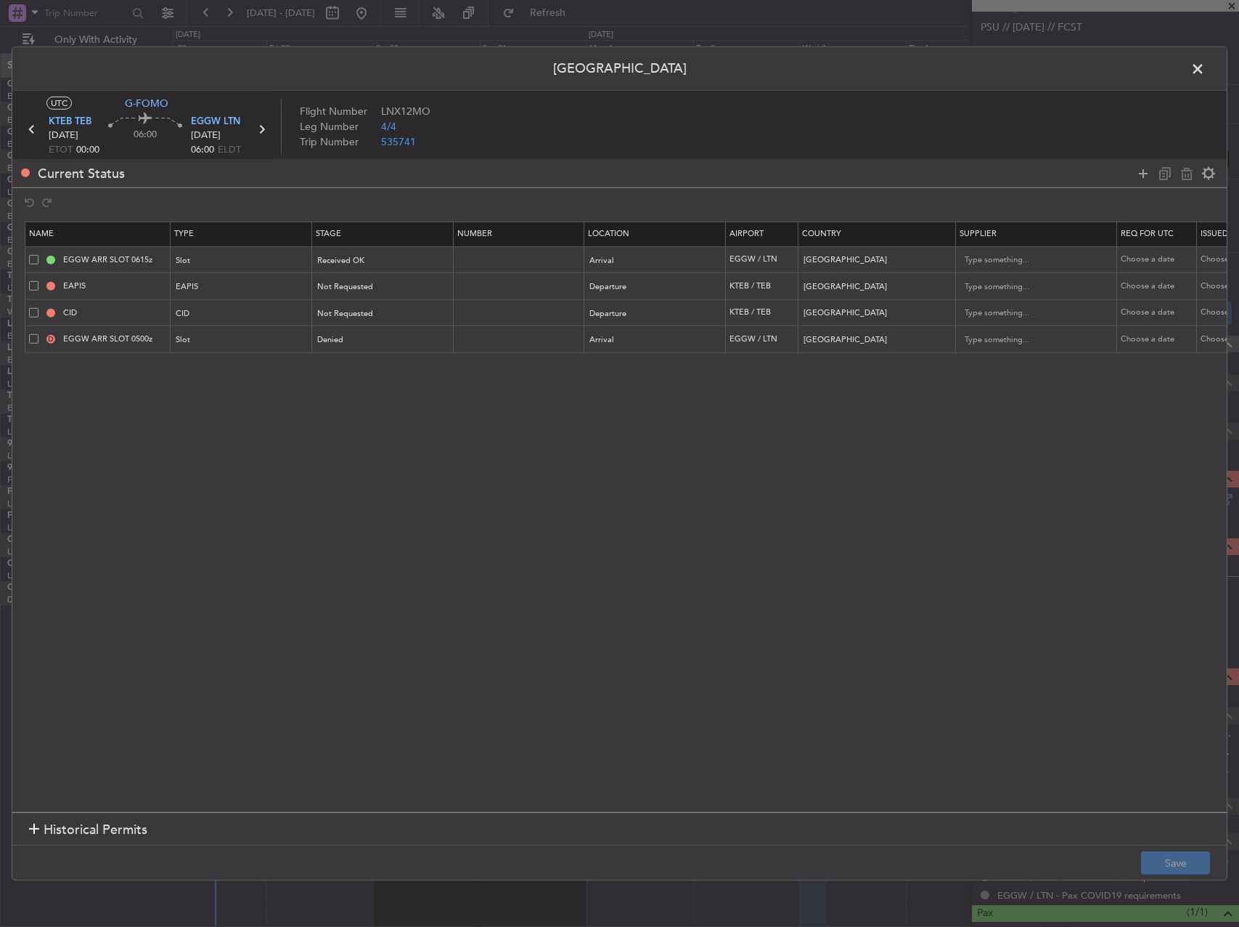
click at [30, 339] on span at bounding box center [33, 338] width 9 height 9
click at [39, 334] on input "checkbox" at bounding box center [39, 334] width 0 height 0
drag, startPoint x: 1183, startPoint y: 175, endPoint x: 1184, endPoint y: 207, distance: 32.0
click at [1184, 174] on icon at bounding box center [1187, 172] width 17 height 17
click at [1196, 855] on button "Save" at bounding box center [1175, 862] width 69 height 23
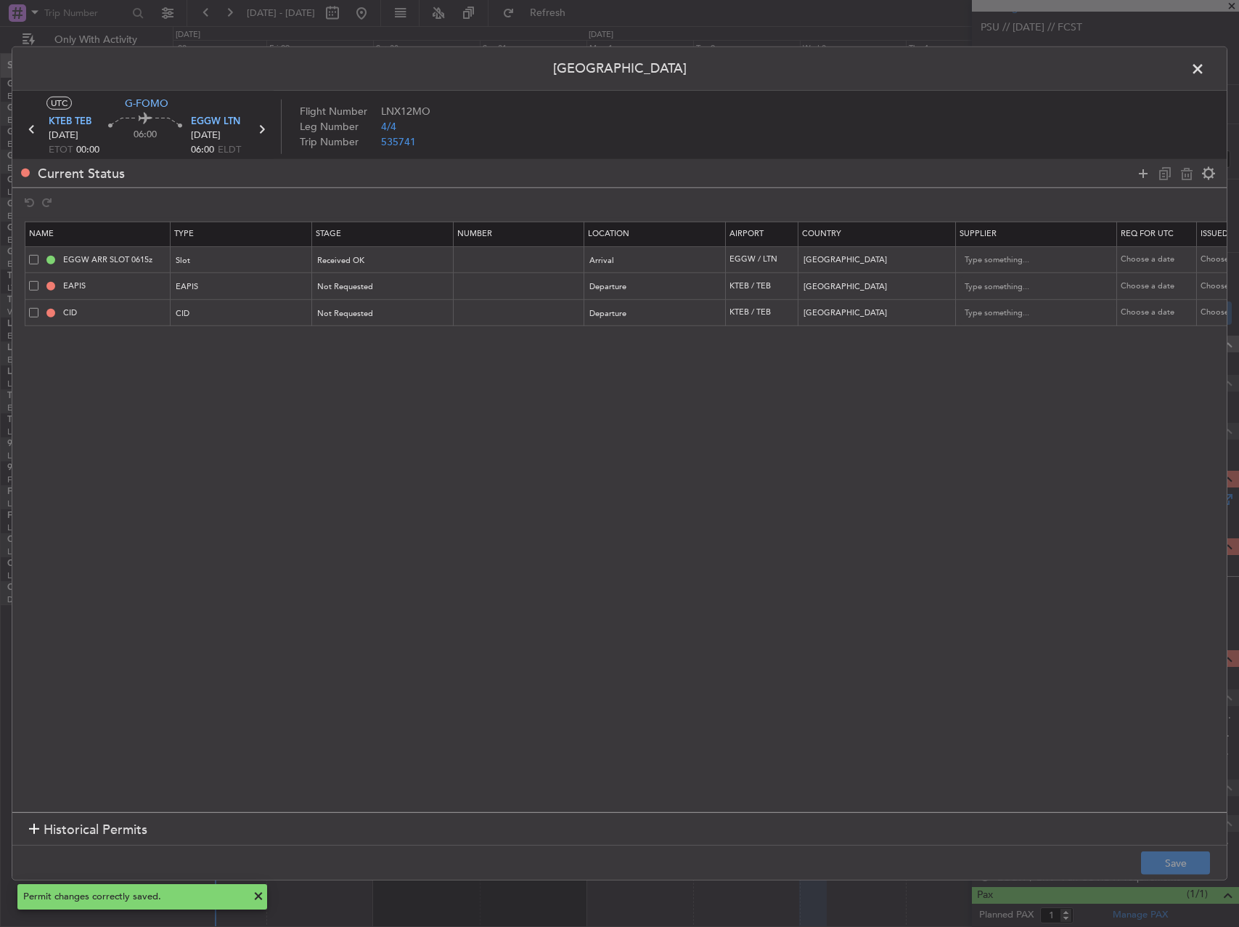
click at [1205, 68] on span at bounding box center [1205, 72] width 0 height 29
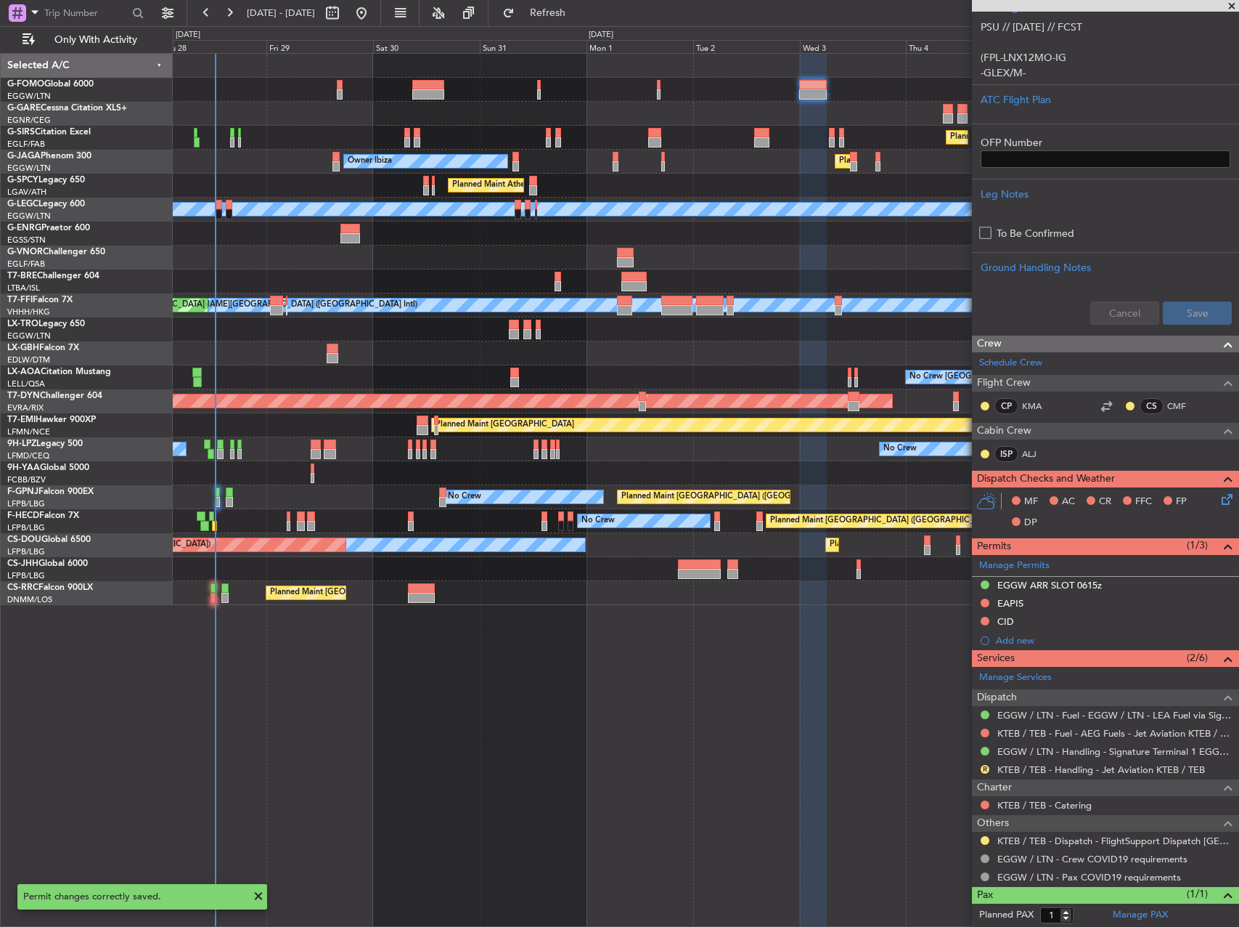
click at [844, 646] on div "Planned Maint [GEOGRAPHIC_DATA] ([GEOGRAPHIC_DATA]) Planned Maint [GEOGRAPHIC_D…" at bounding box center [706, 490] width 1067 height 874
click at [1029, 768] on link "KTEB / TEB - Handling - Jet Aviation KTEB / TEB" at bounding box center [1102, 769] width 208 height 12
click at [573, 16] on span "Refresh" at bounding box center [548, 13] width 61 height 10
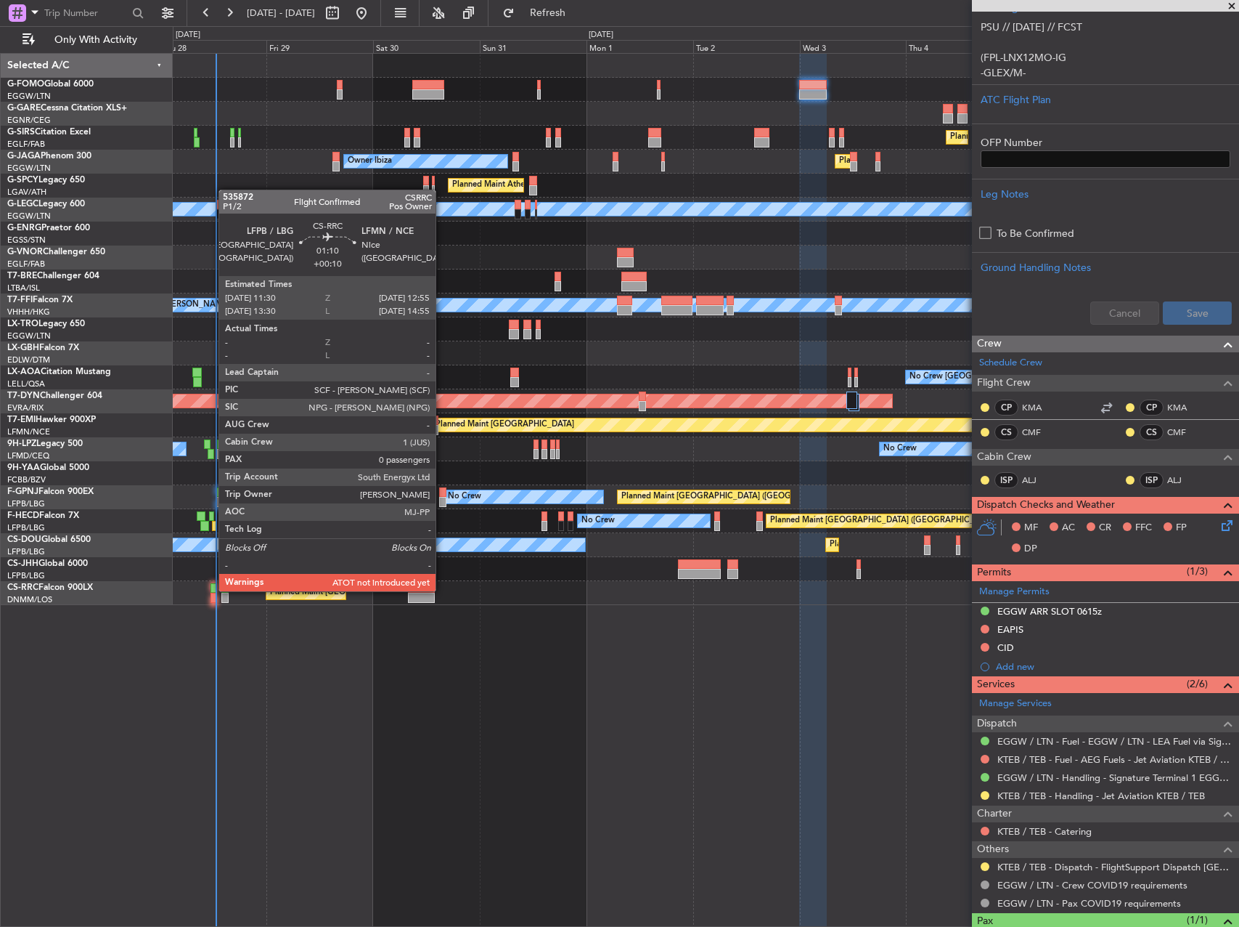
click at [211, 590] on div at bounding box center [214, 588] width 7 height 10
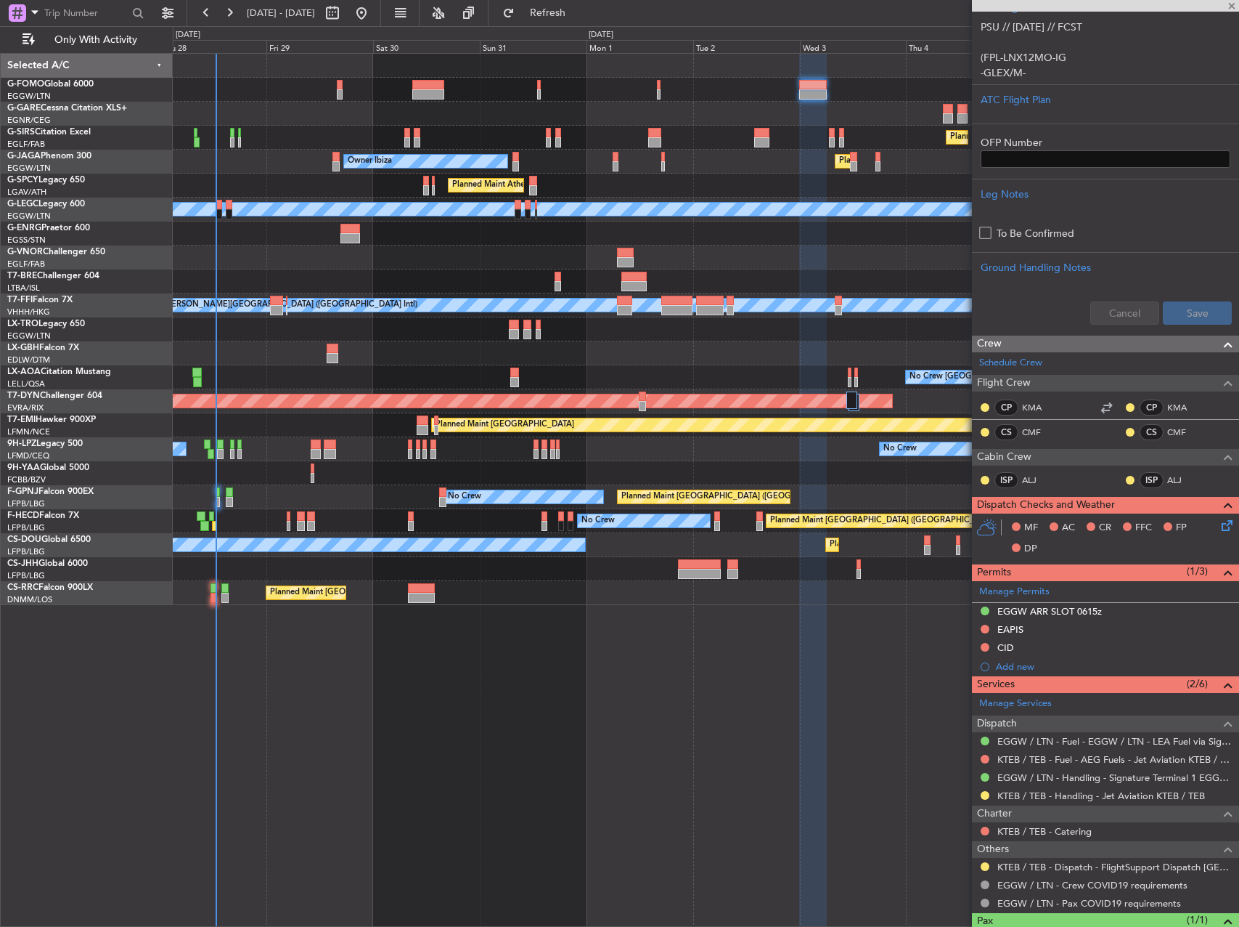
click at [433, 721] on div "Planned Maint [GEOGRAPHIC_DATA] ([GEOGRAPHIC_DATA]) Owner Ibiza Planned Maint […" at bounding box center [706, 490] width 1067 height 874
type input "+00:10"
type input "0"
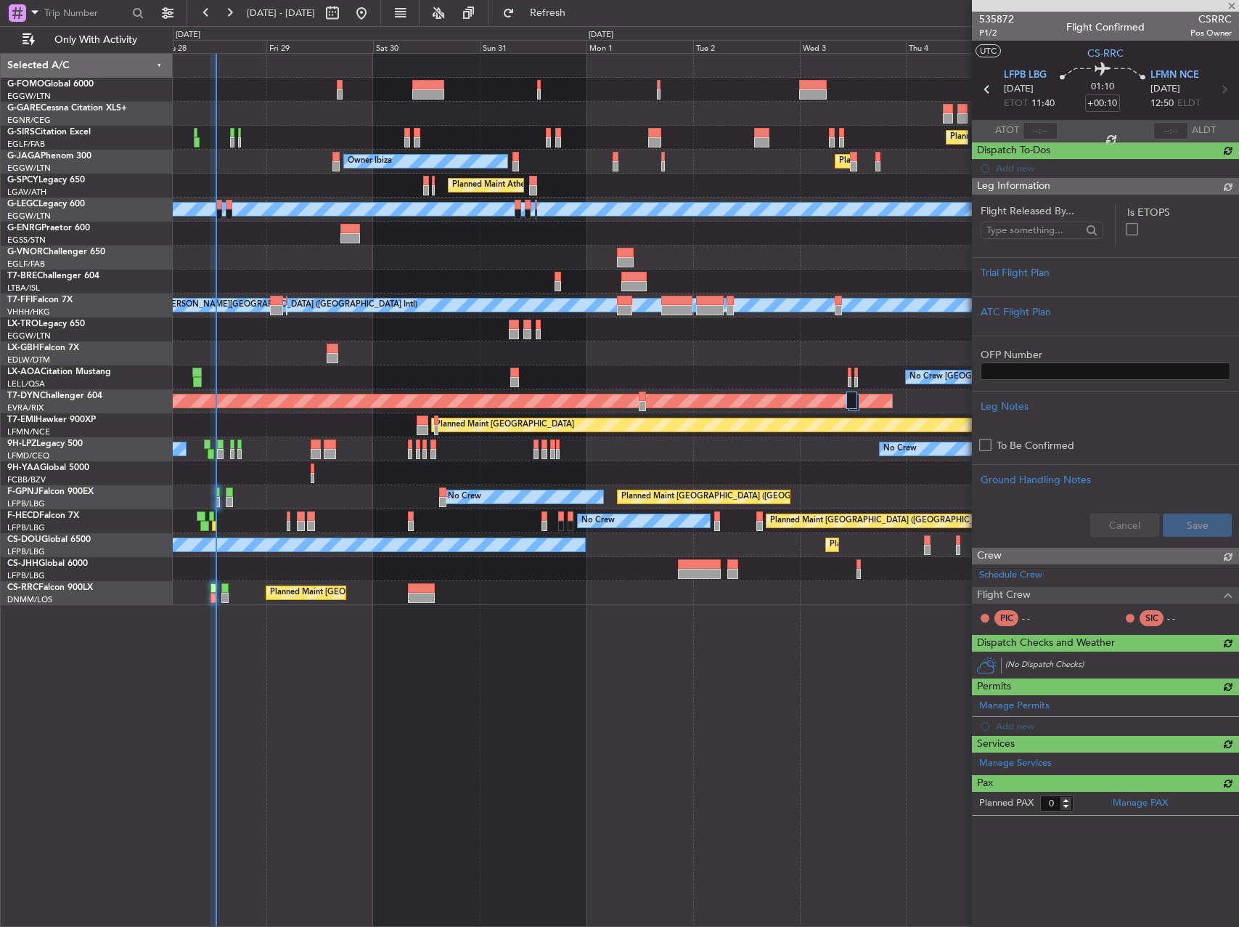
scroll to position [0, 0]
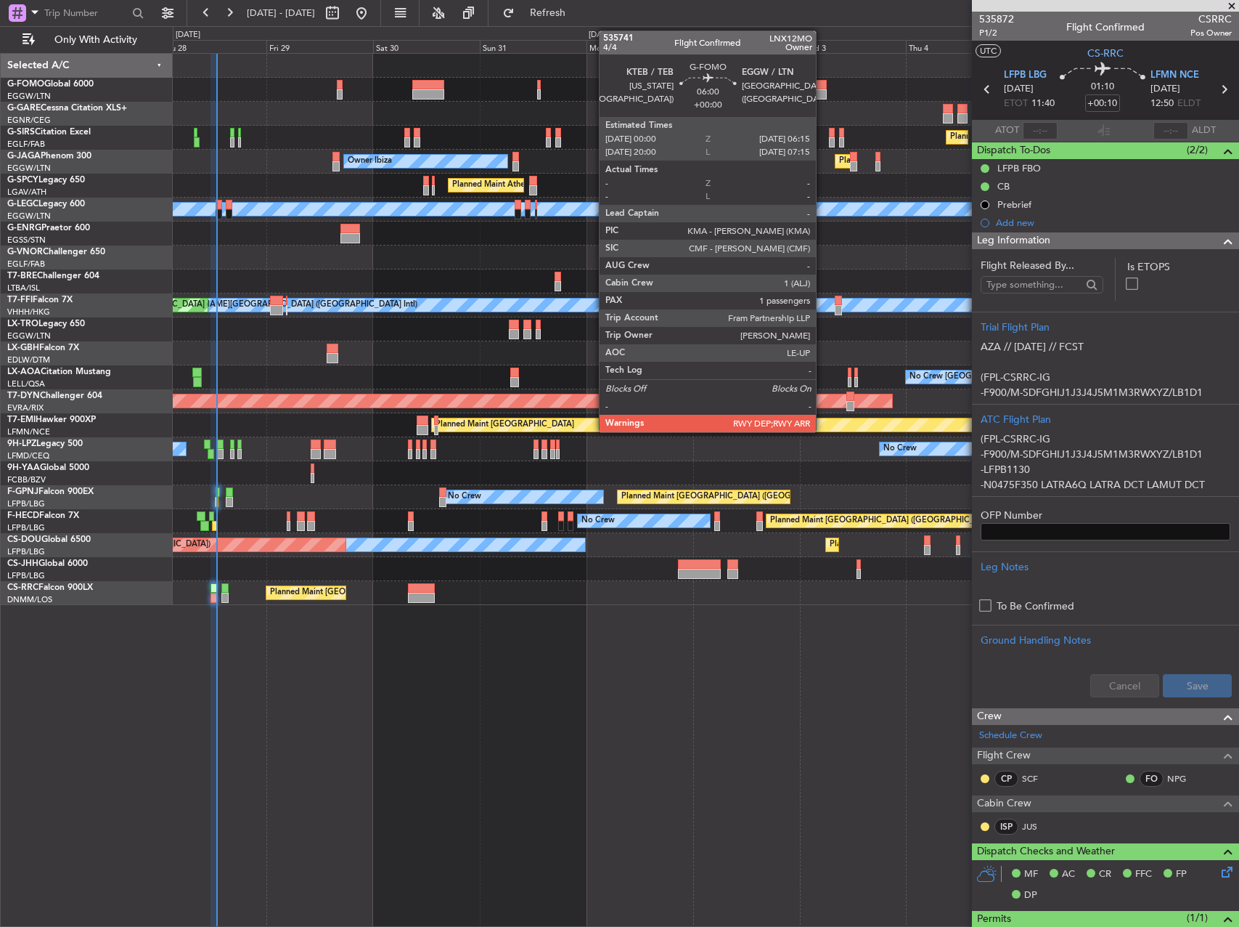
click at [823, 84] on div at bounding box center [813, 85] width 28 height 10
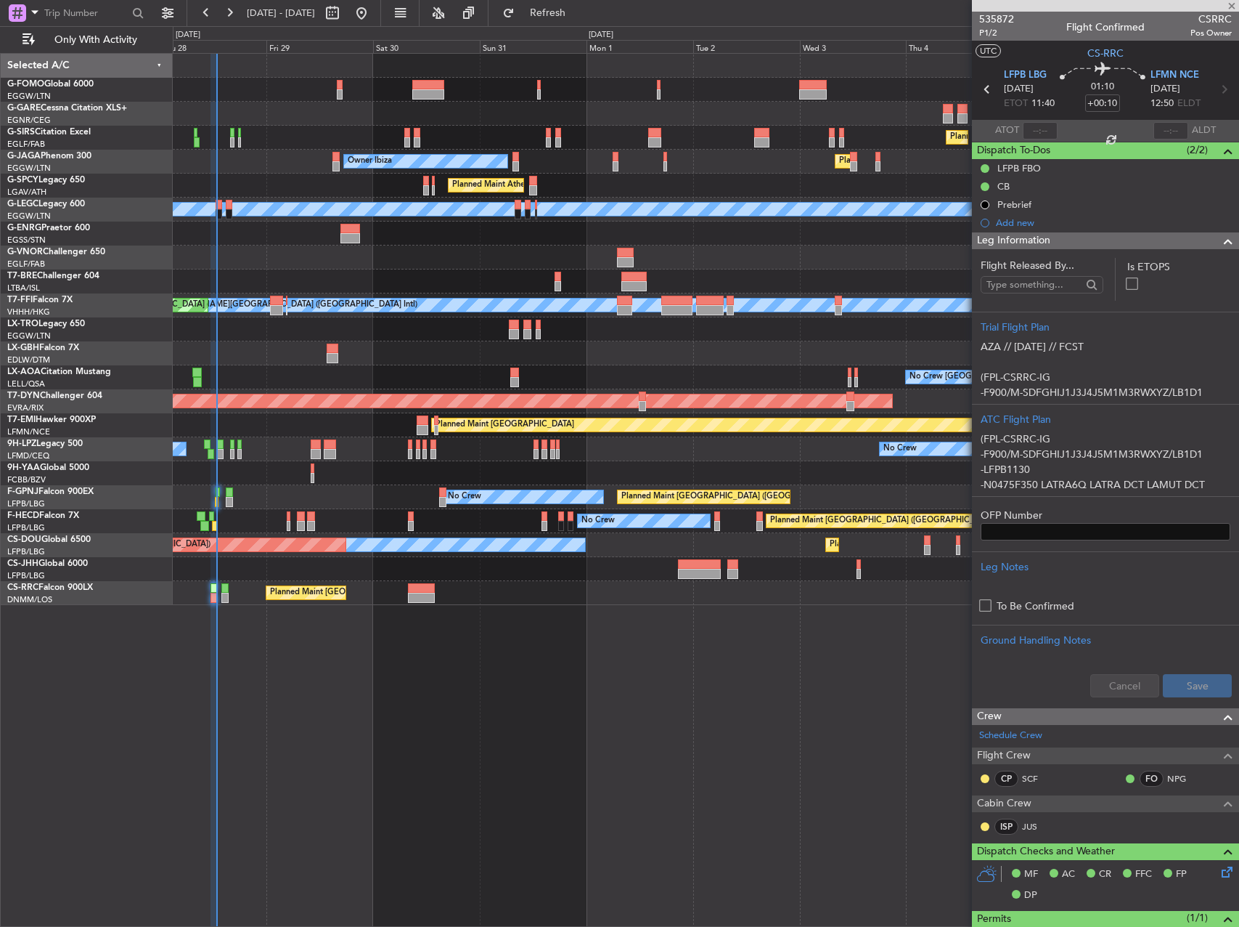
type input "1"
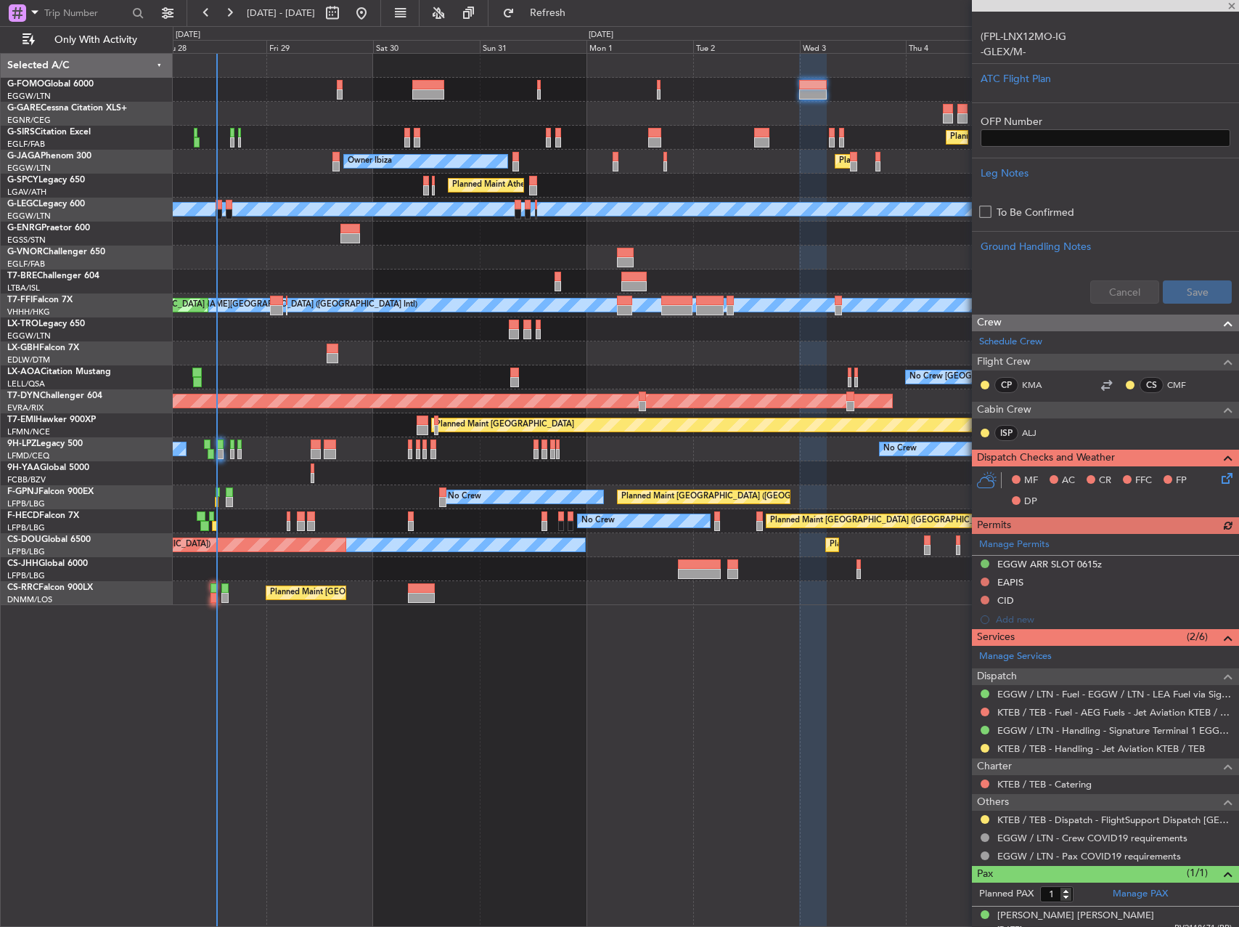
scroll to position [396, 0]
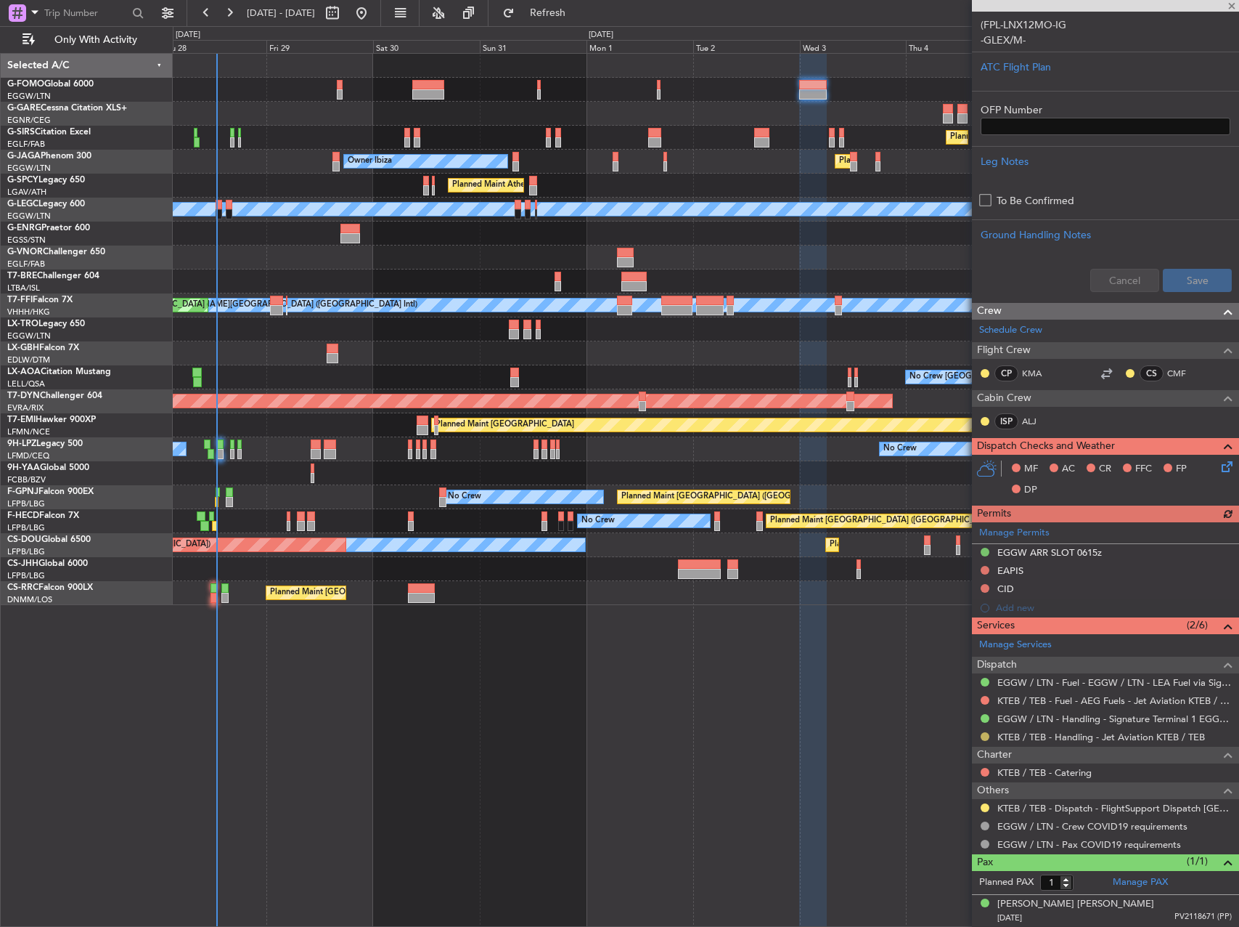
click at [987, 738] on button at bounding box center [985, 736] width 9 height 9
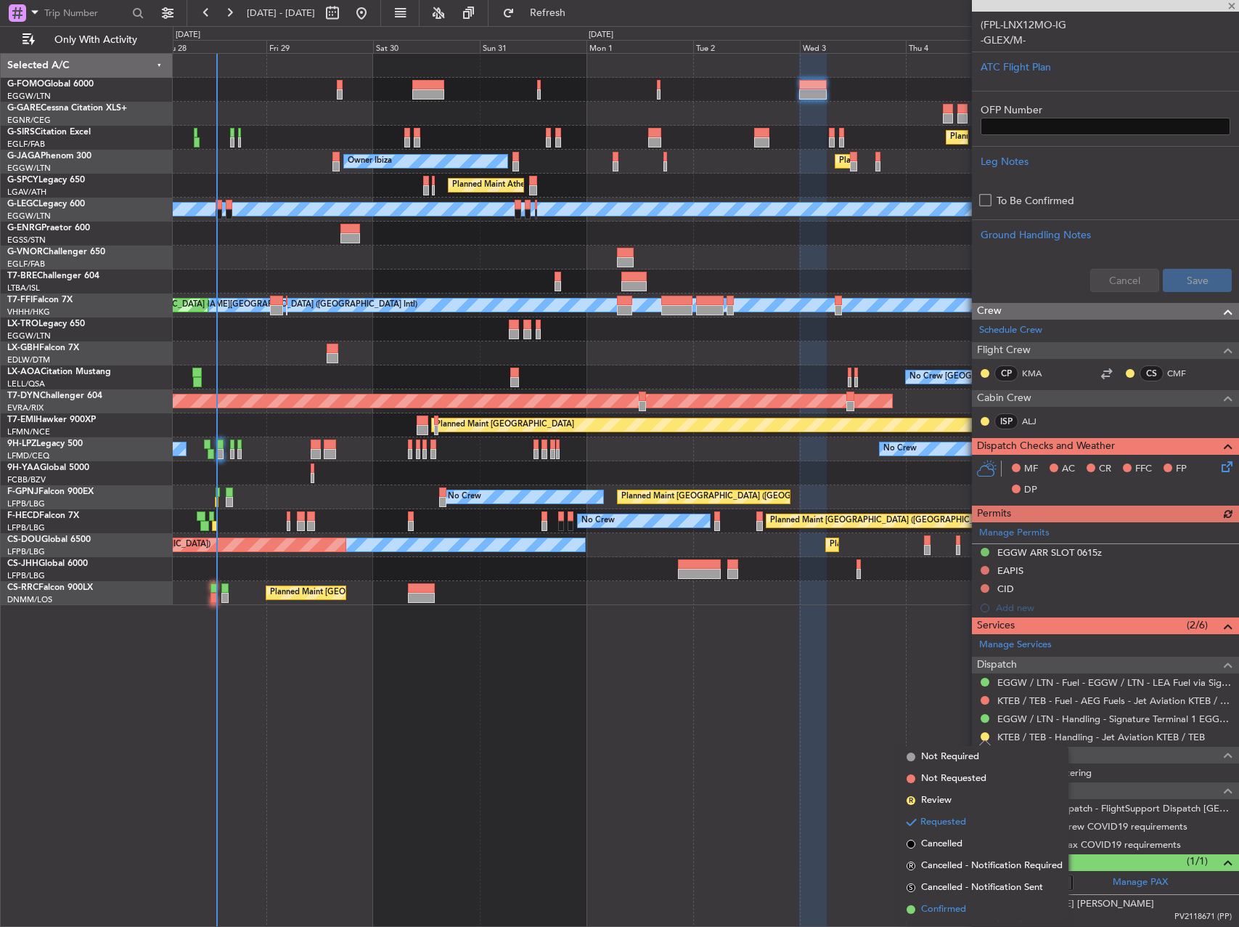
click at [966, 905] on span "Confirmed" at bounding box center [943, 909] width 45 height 15
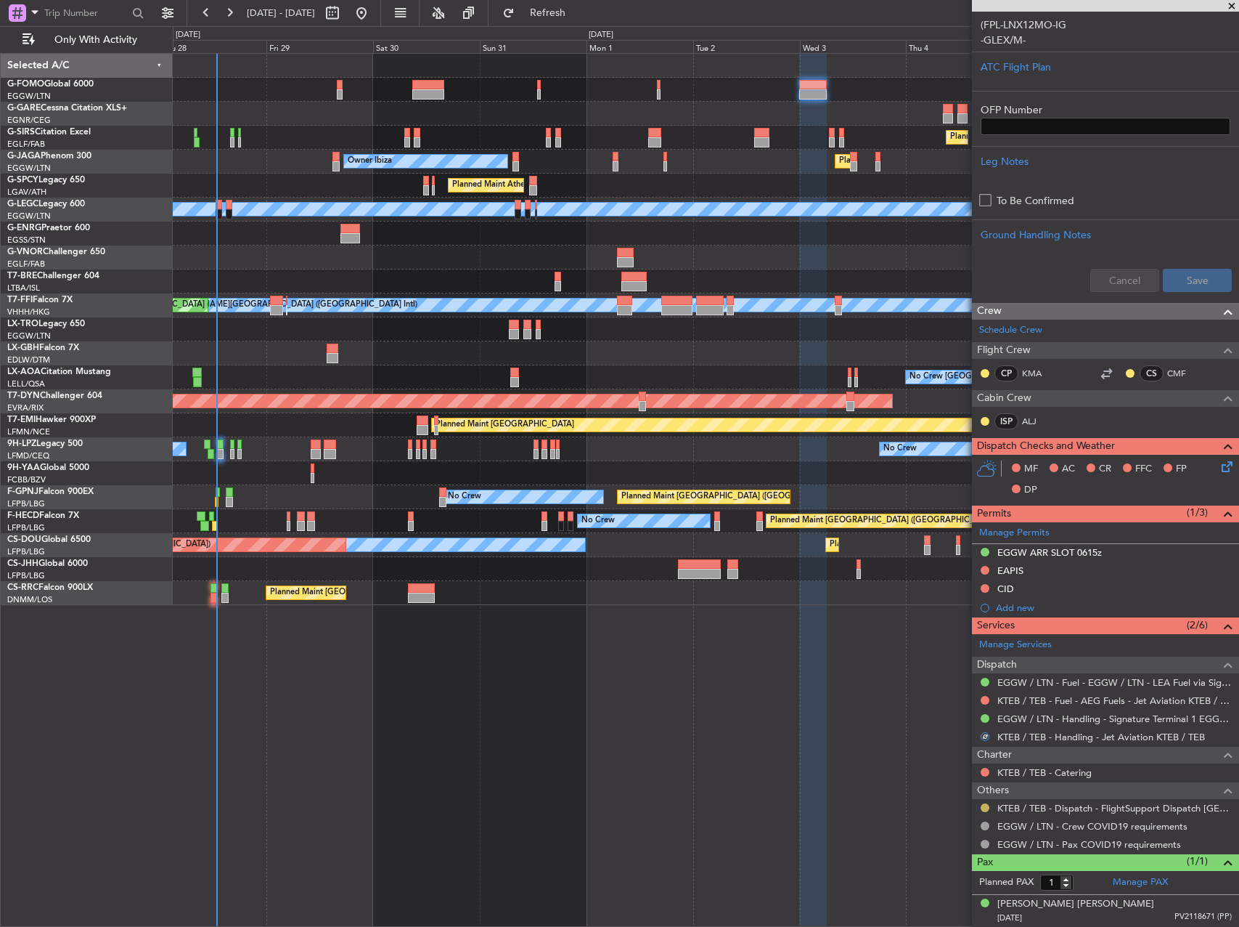
click at [984, 807] on button at bounding box center [985, 807] width 9 height 9
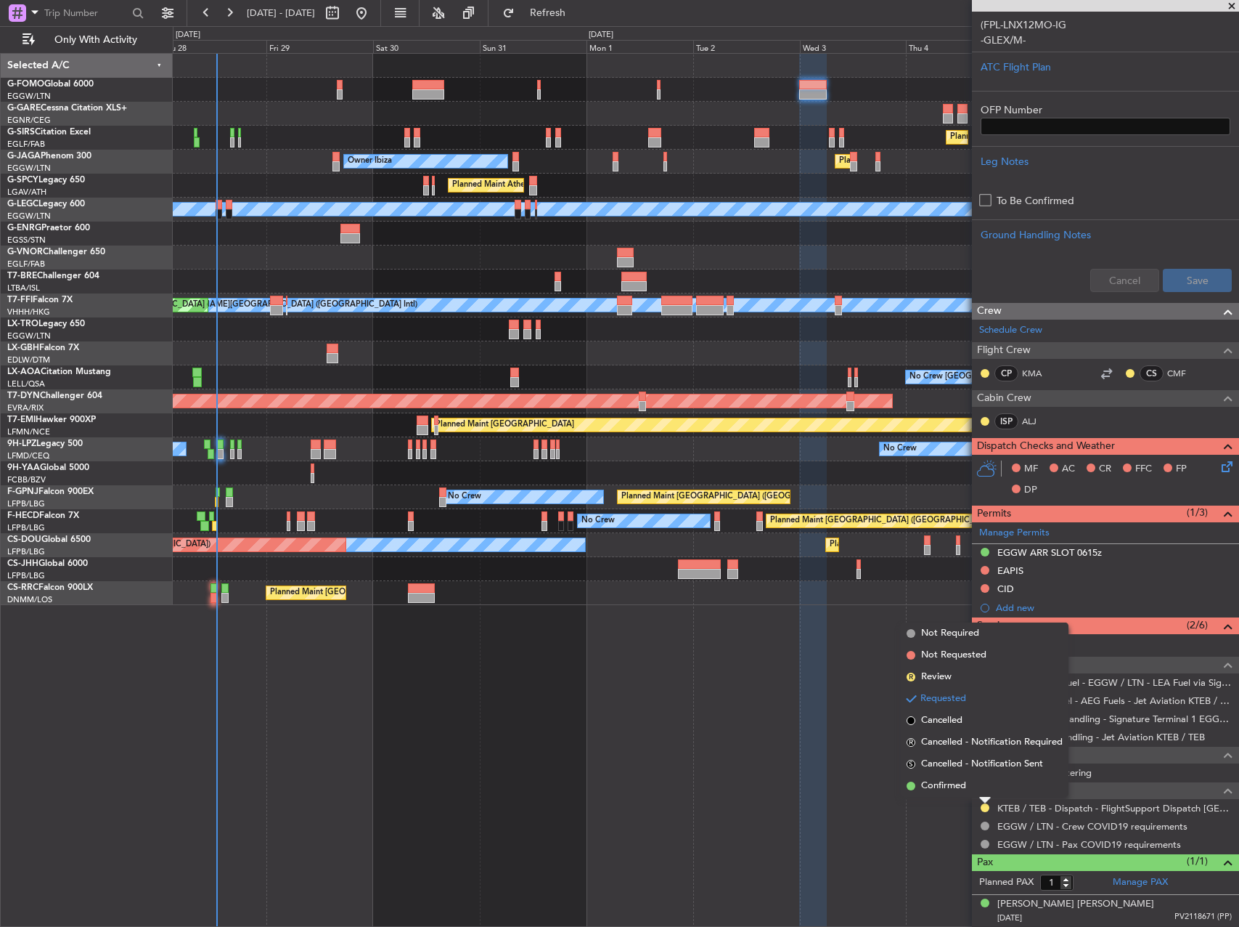
click at [964, 791] on li "Confirmed" at bounding box center [985, 786] width 168 height 22
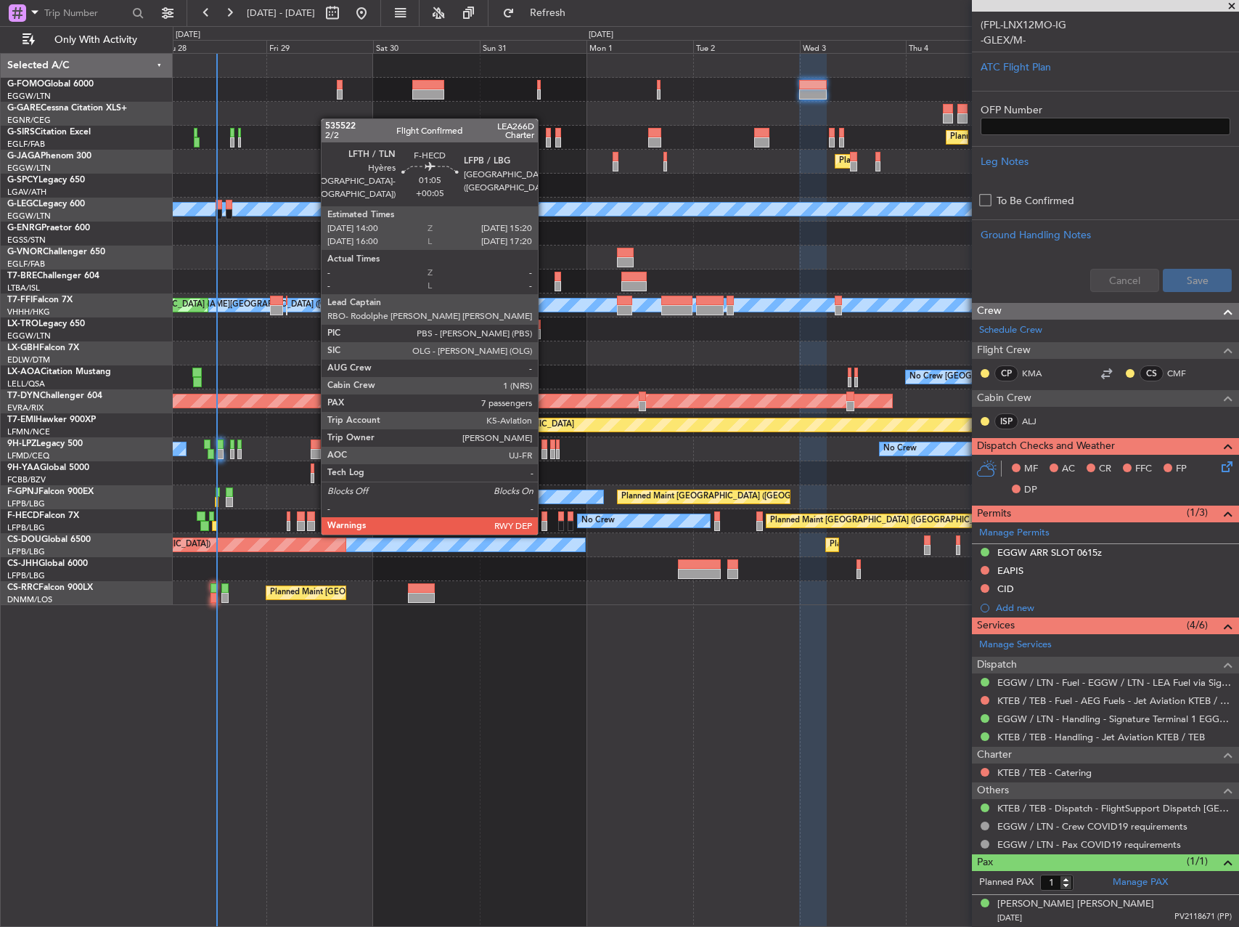
click at [545, 518] on div at bounding box center [545, 516] width 7 height 10
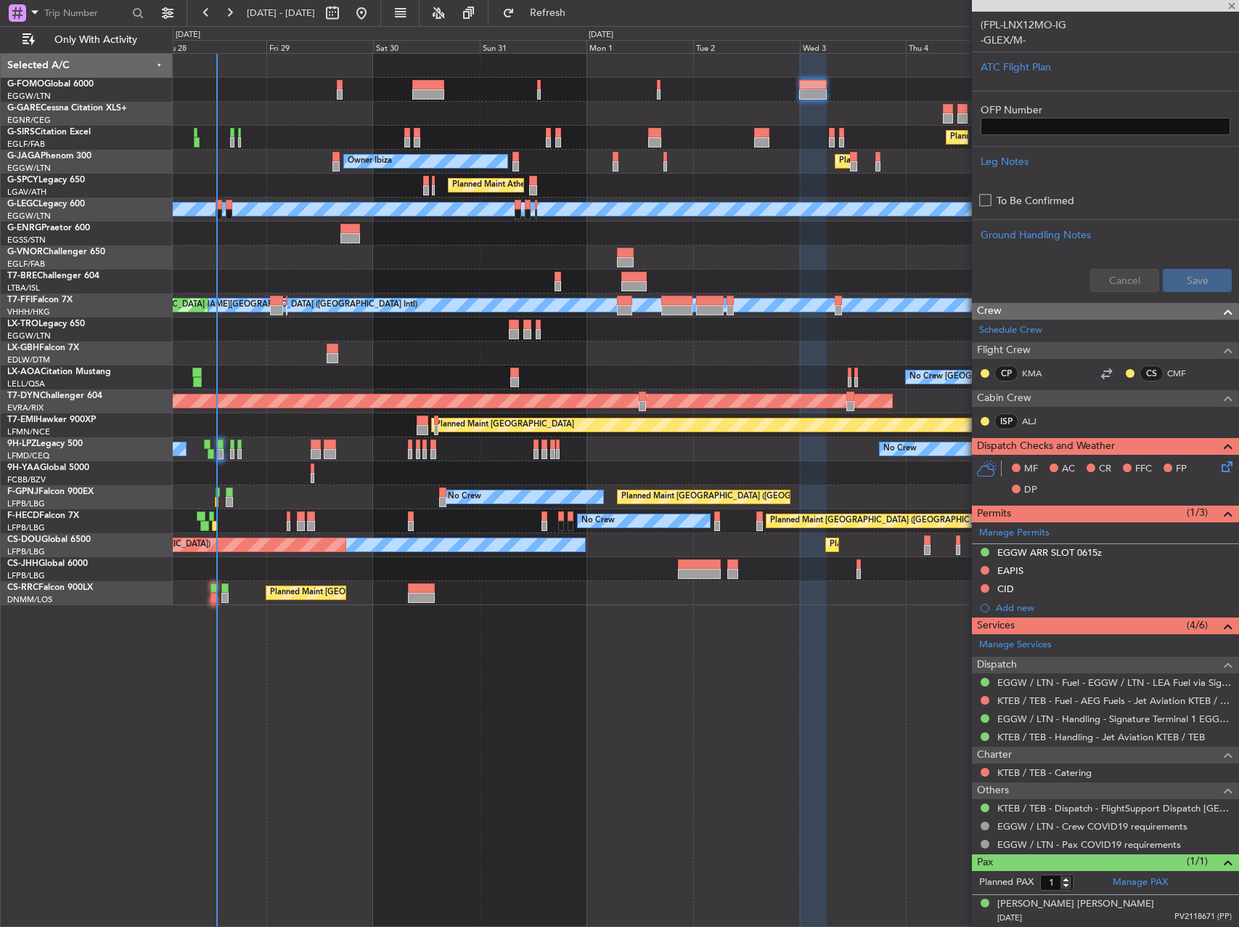
type input "+00:05"
type input "7"
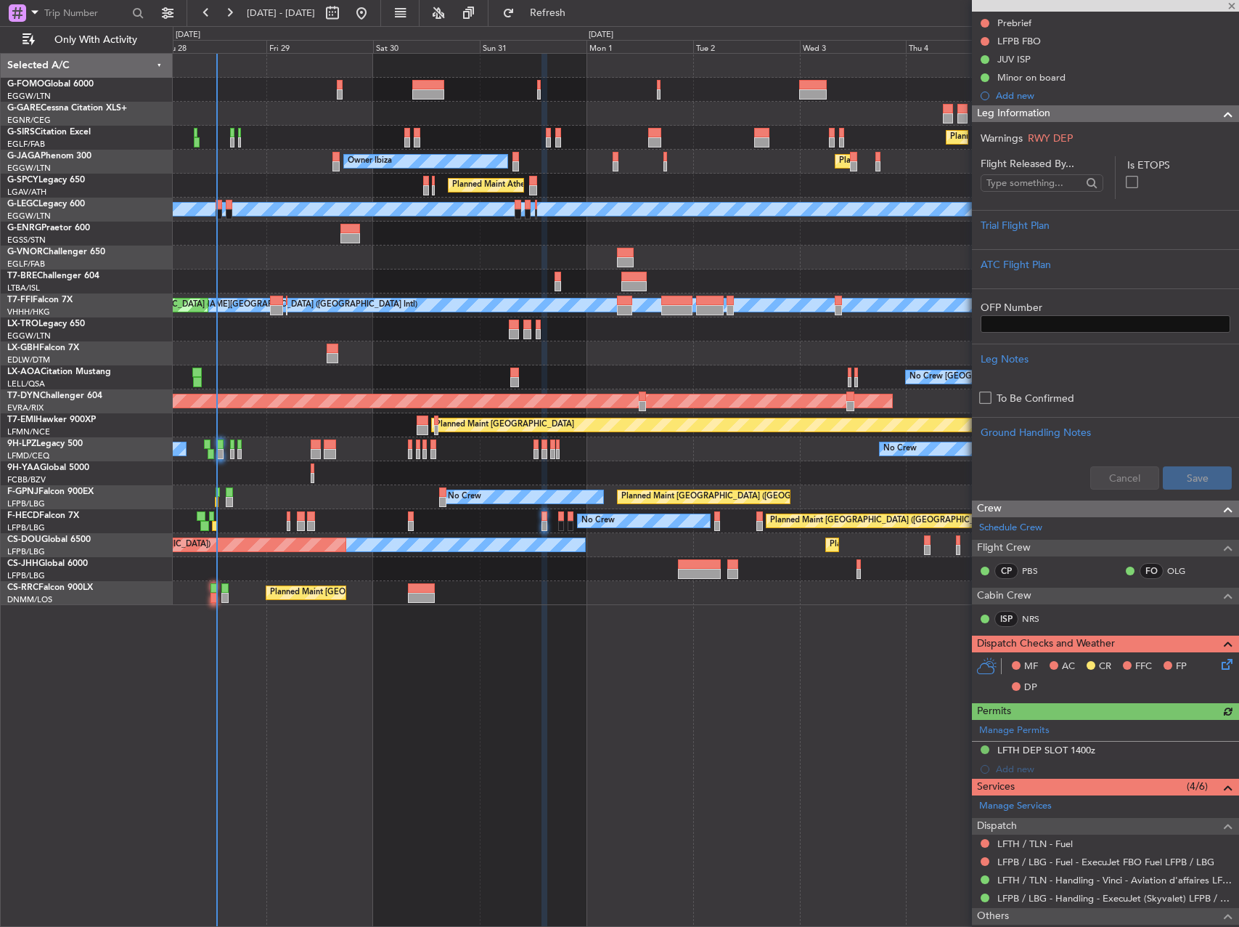
scroll to position [436, 0]
